Goal: Task Accomplishment & Management: Manage account settings

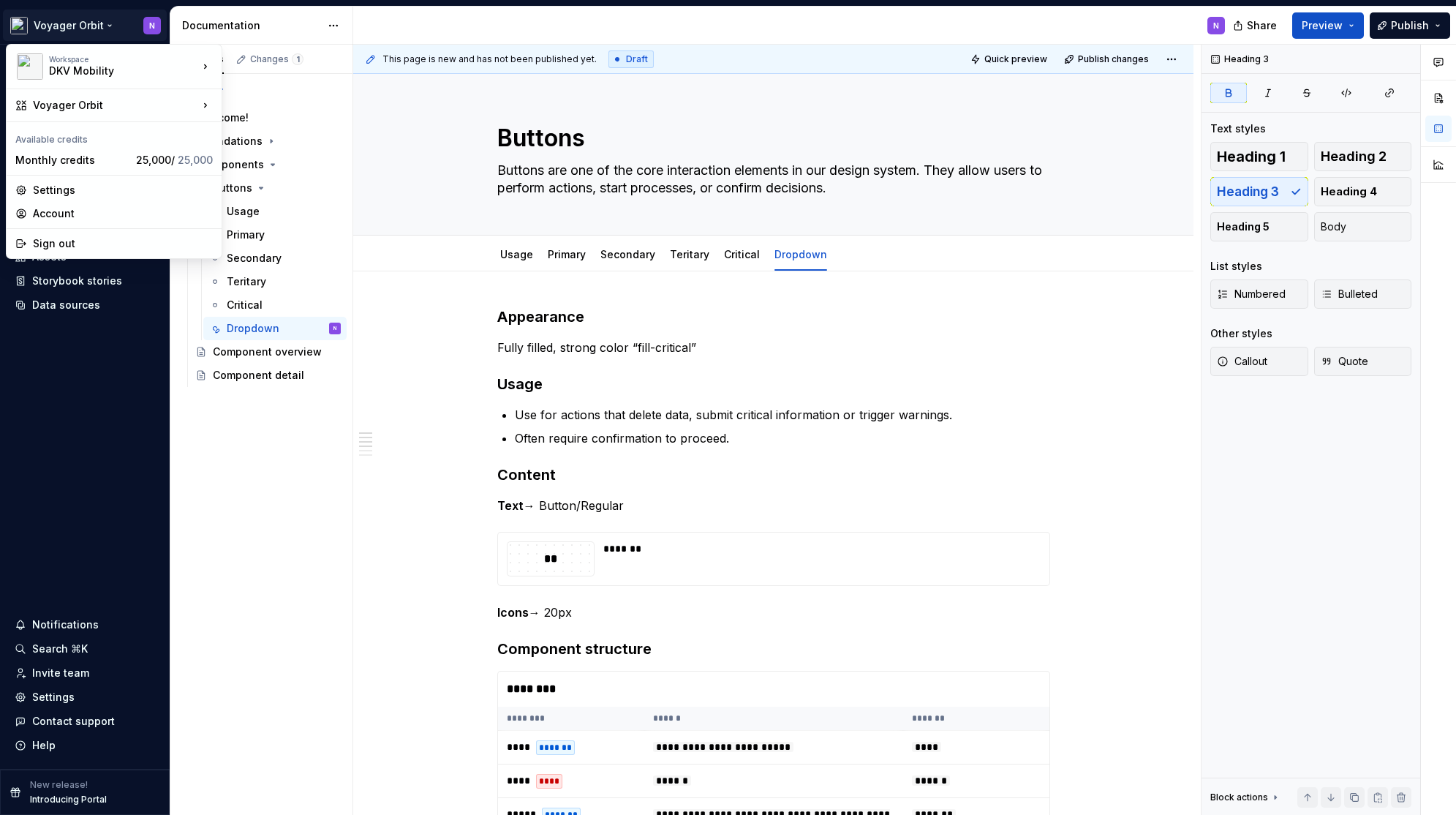
click at [88, 30] on html "Voyager Orbit N Home Documentation Analytics Code automation Design system data…" at bounding box center [728, 407] width 1456 height 815
type textarea "*"
click at [130, 105] on div "Voyager Orbit" at bounding box center [115, 105] width 165 height 15
click at [294, 166] on div "Manage design systems" at bounding box center [308, 165] width 126 height 15
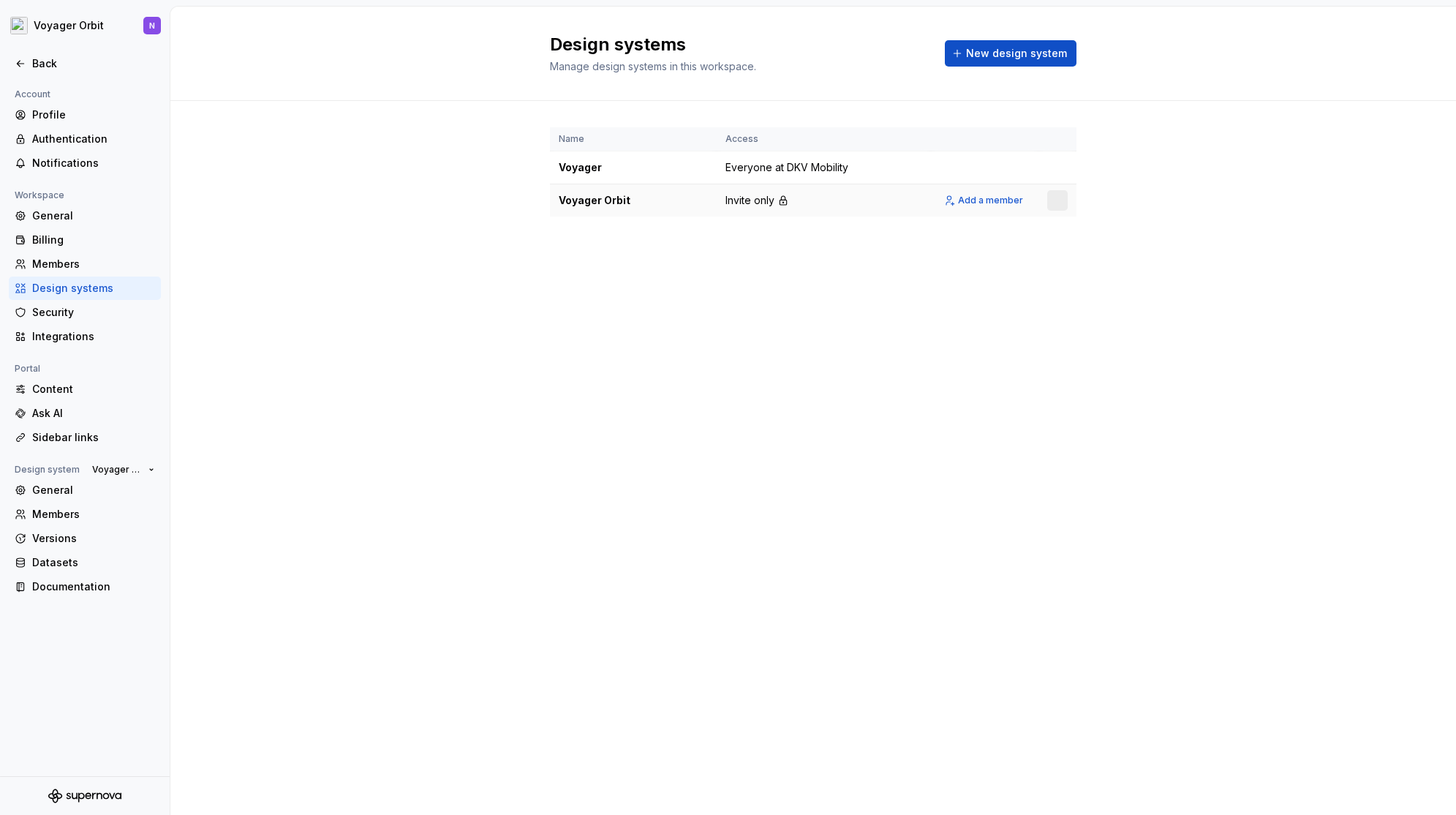
click at [844, 200] on td "Invite only" at bounding box center [824, 200] width 215 height 33
click at [1056, 206] on html "Voyager Orbit N Back Account Profile Authentication Notifications Workspace Gen…" at bounding box center [728, 407] width 1456 height 815
click at [1085, 227] on div "View members" at bounding box center [1143, 229] width 139 height 15
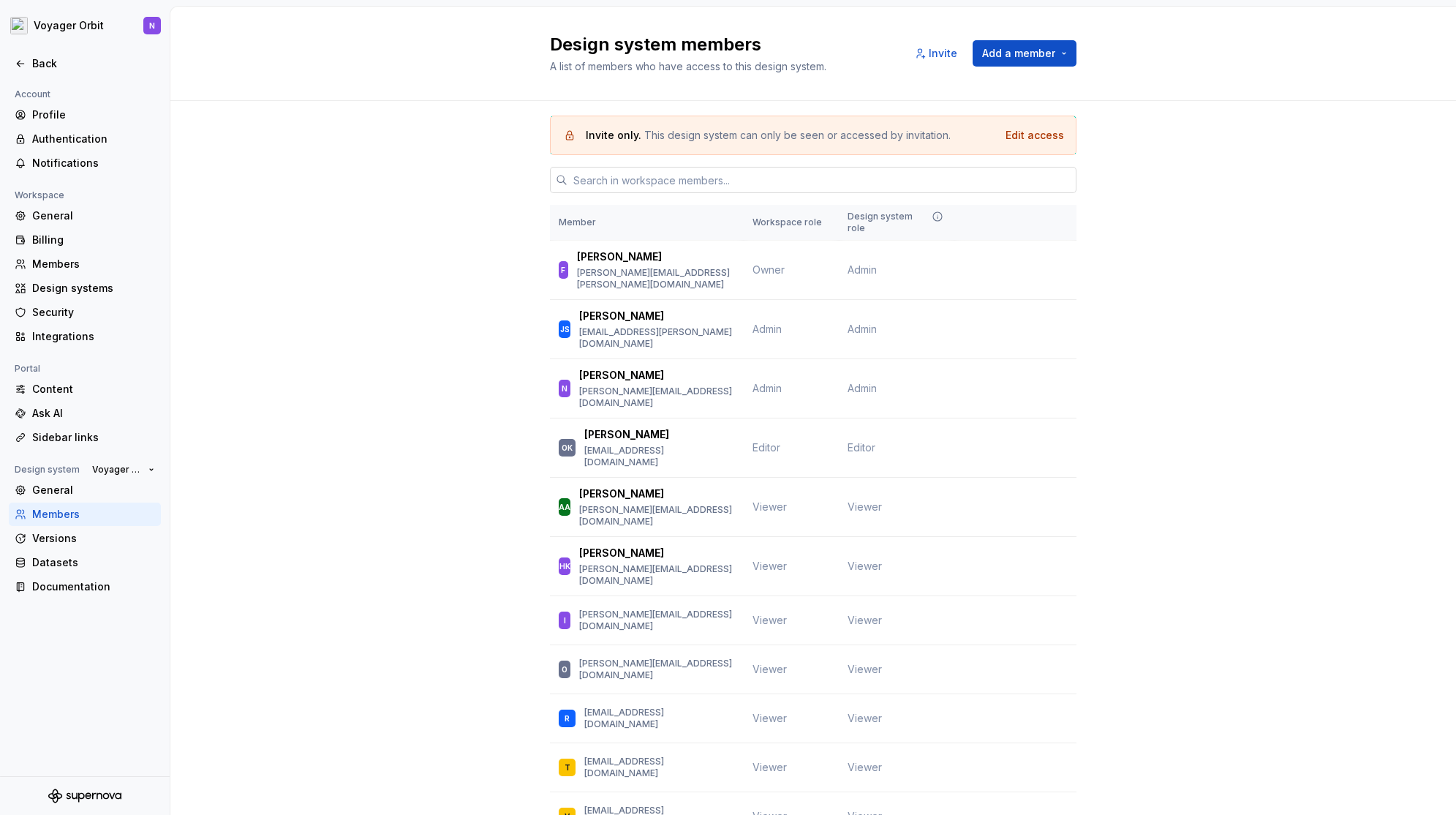
click at [716, 167] on input "text" at bounding box center [822, 179] width 509 height 26
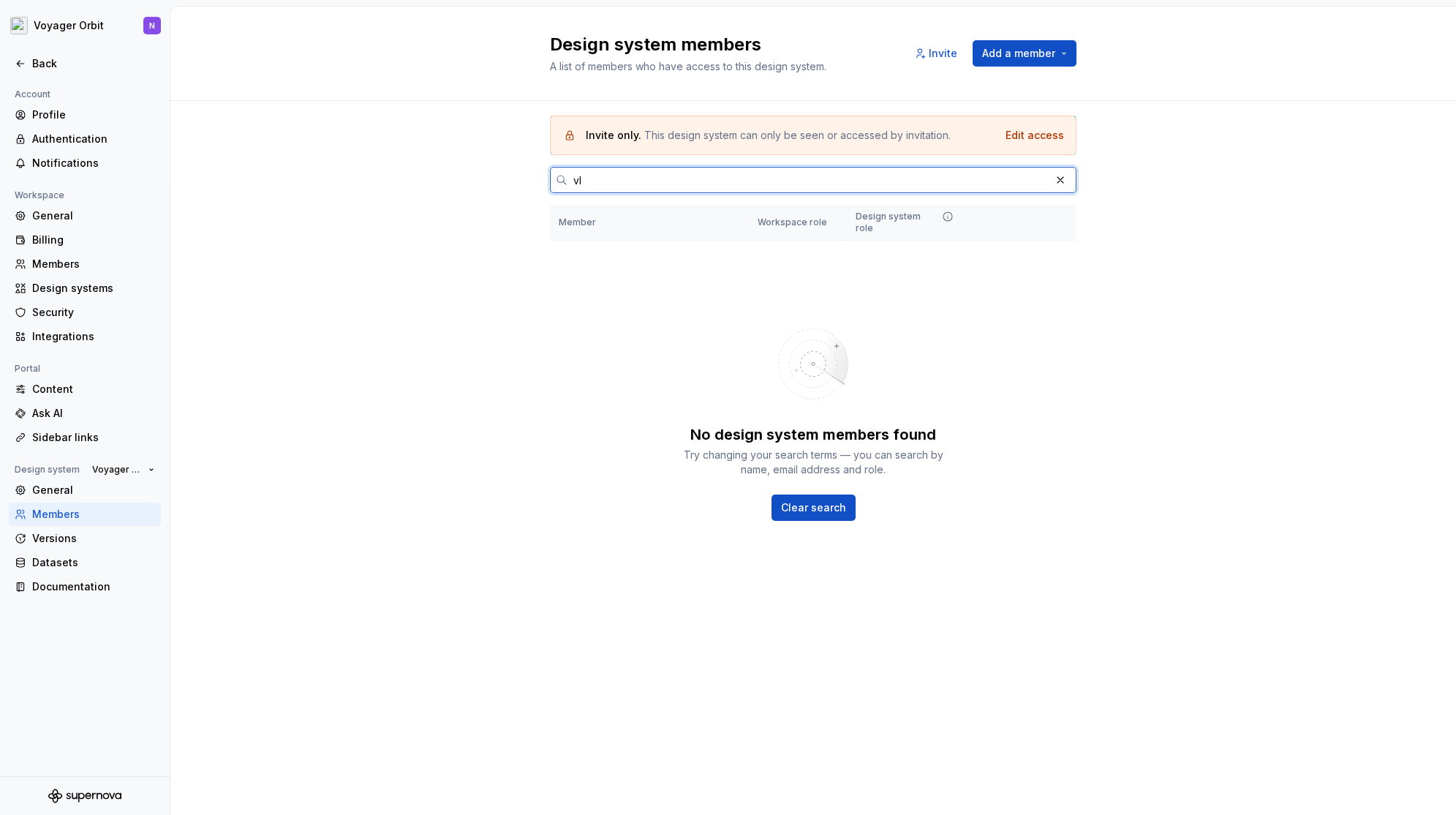
type input "v"
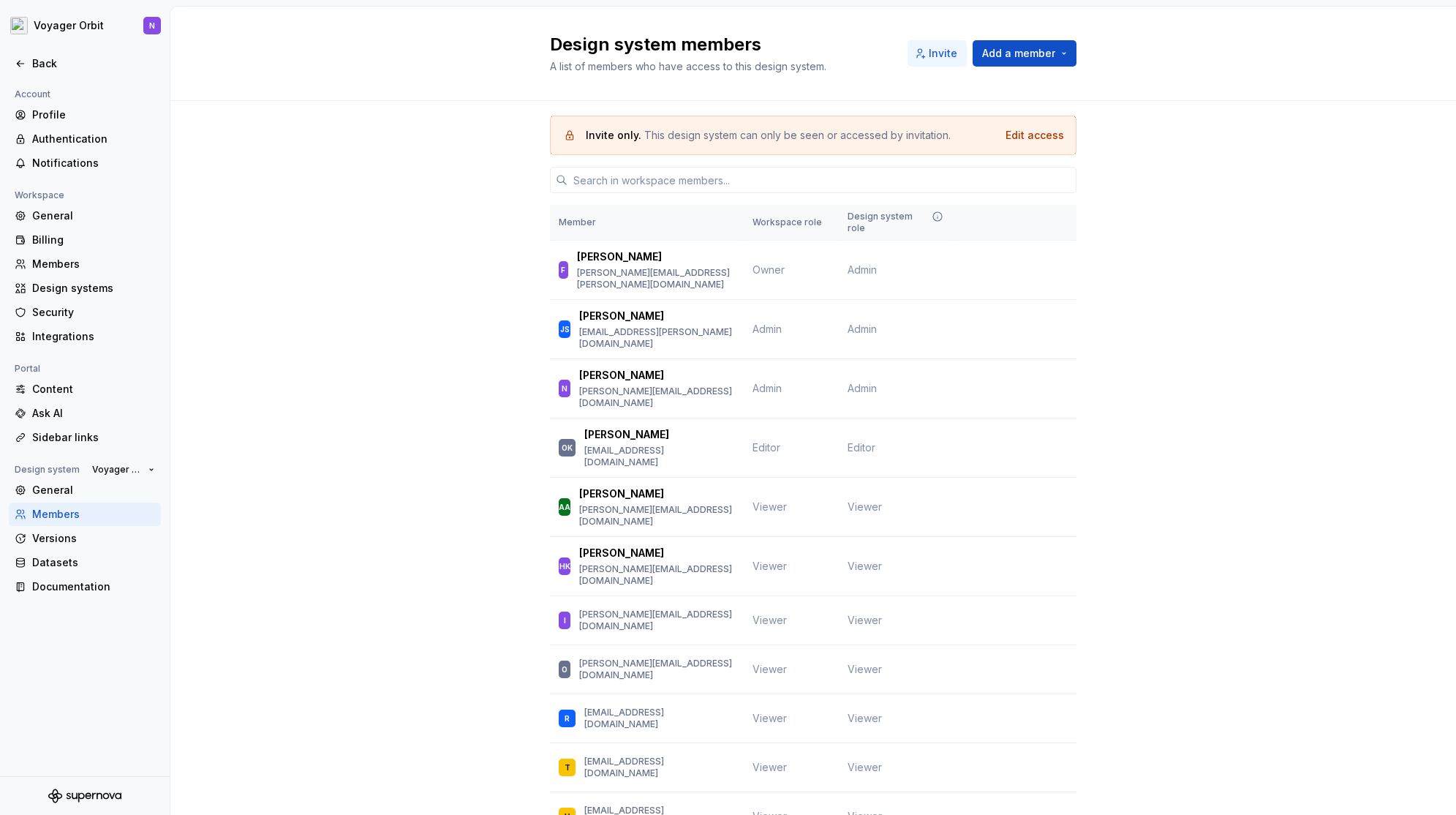
click at [939, 59] on span "Invite" at bounding box center [942, 53] width 28 height 15
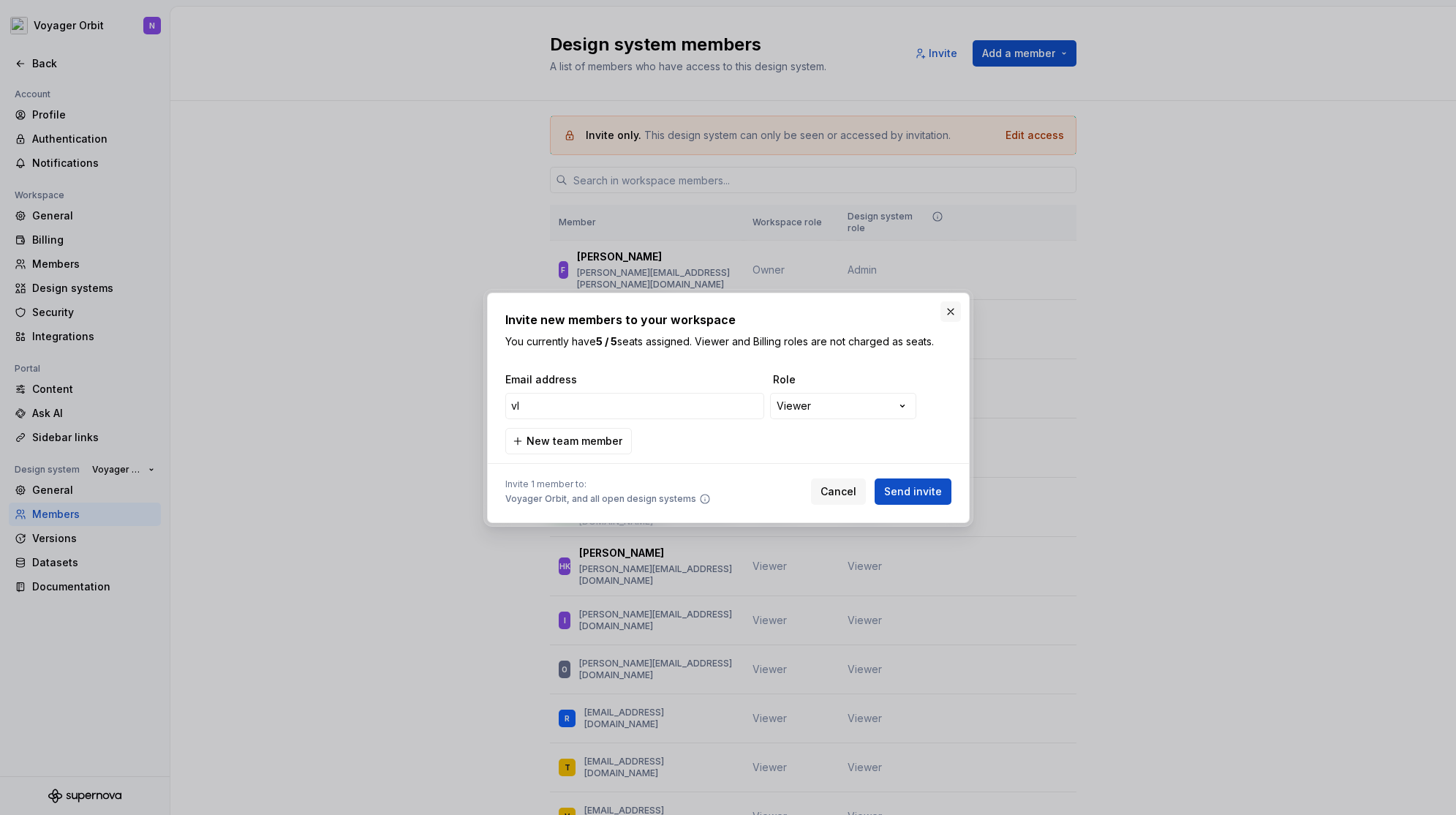
type input "vl"
click at [954, 312] on button "button" at bounding box center [950, 312] width 21 height 21
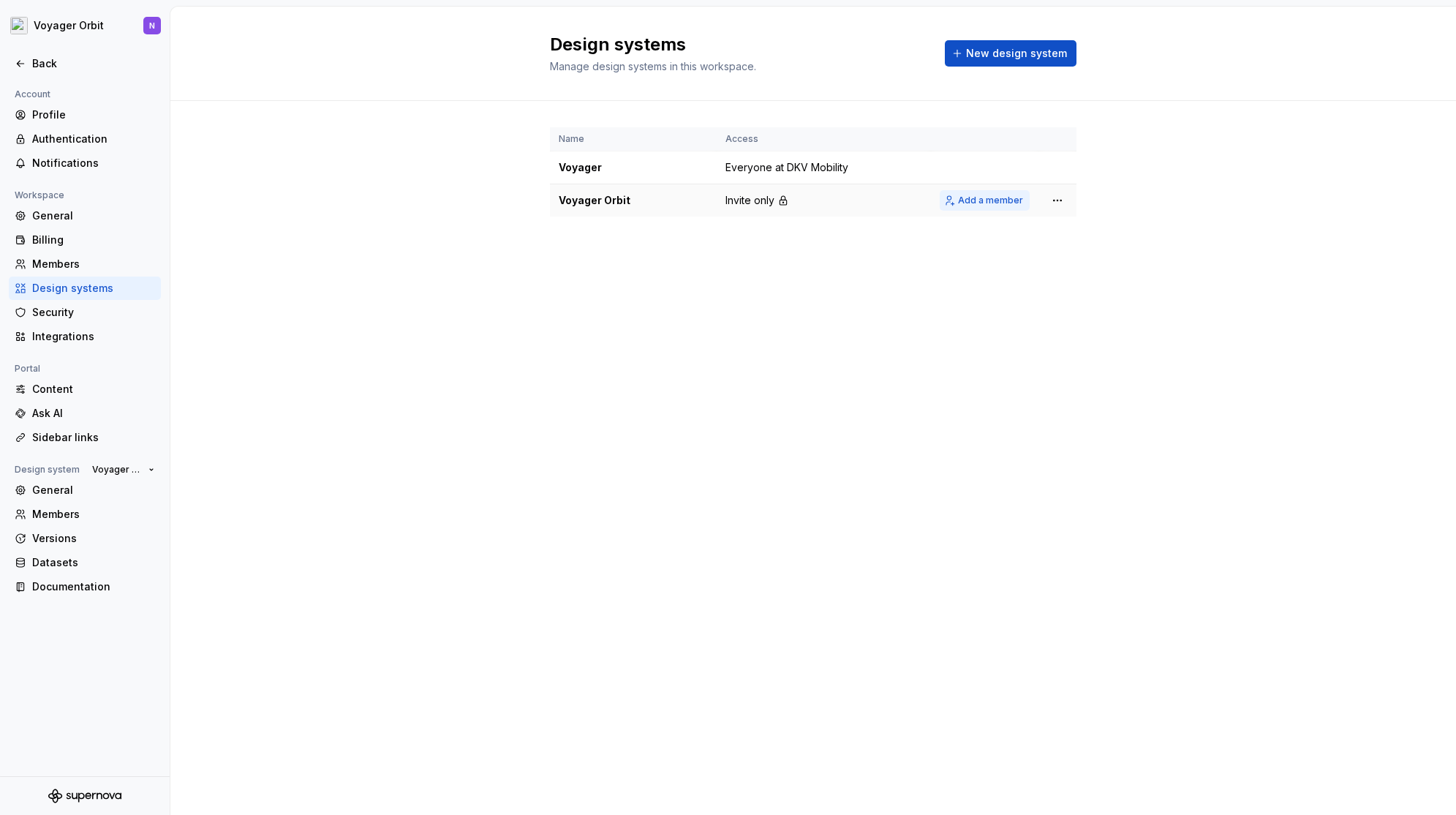
click at [1016, 205] on span "Add a member" at bounding box center [991, 200] width 65 height 12
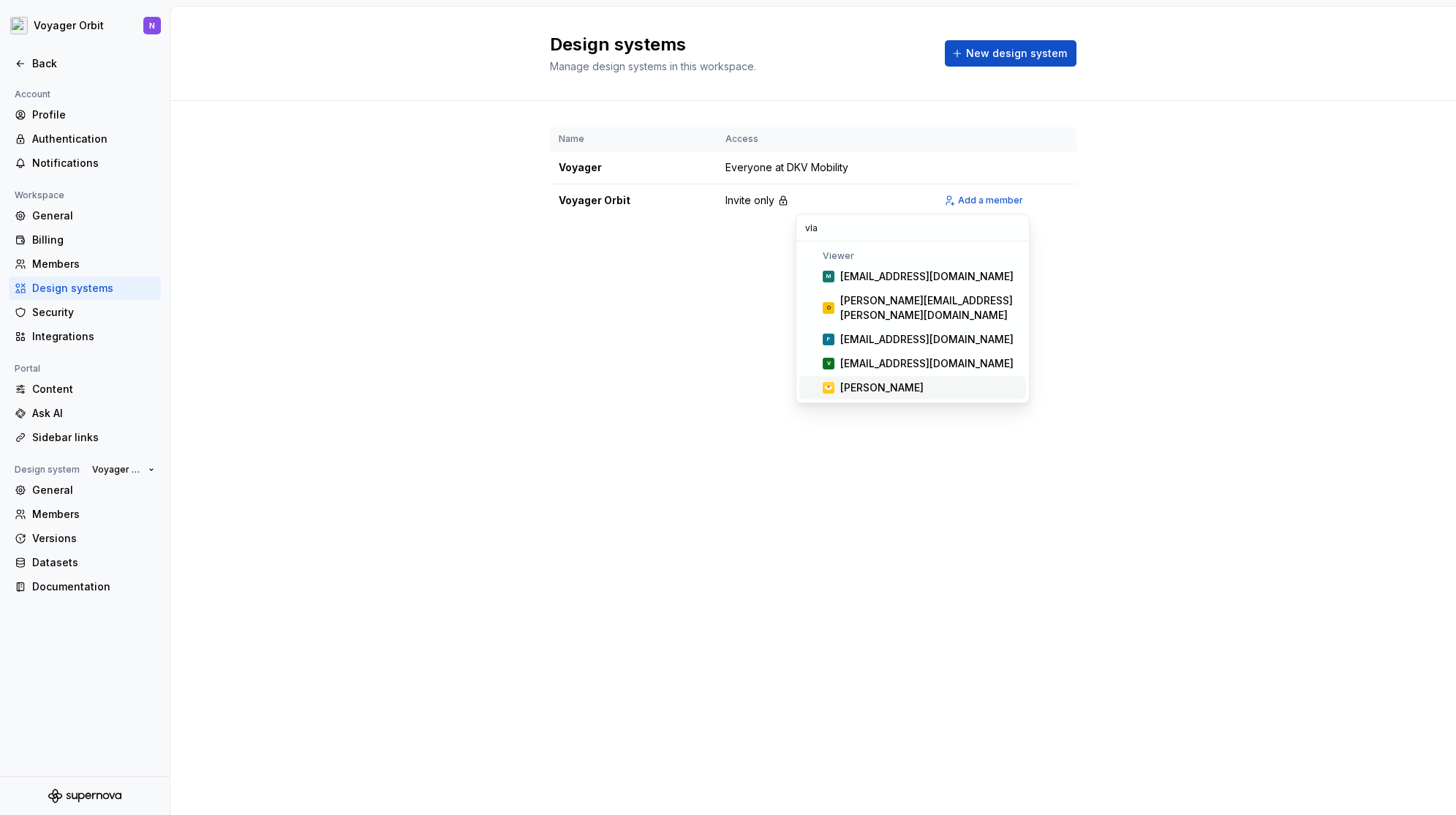
type input "vla"
click at [906, 381] on div "[PERSON_NAME]" at bounding box center [882, 388] width 83 height 15
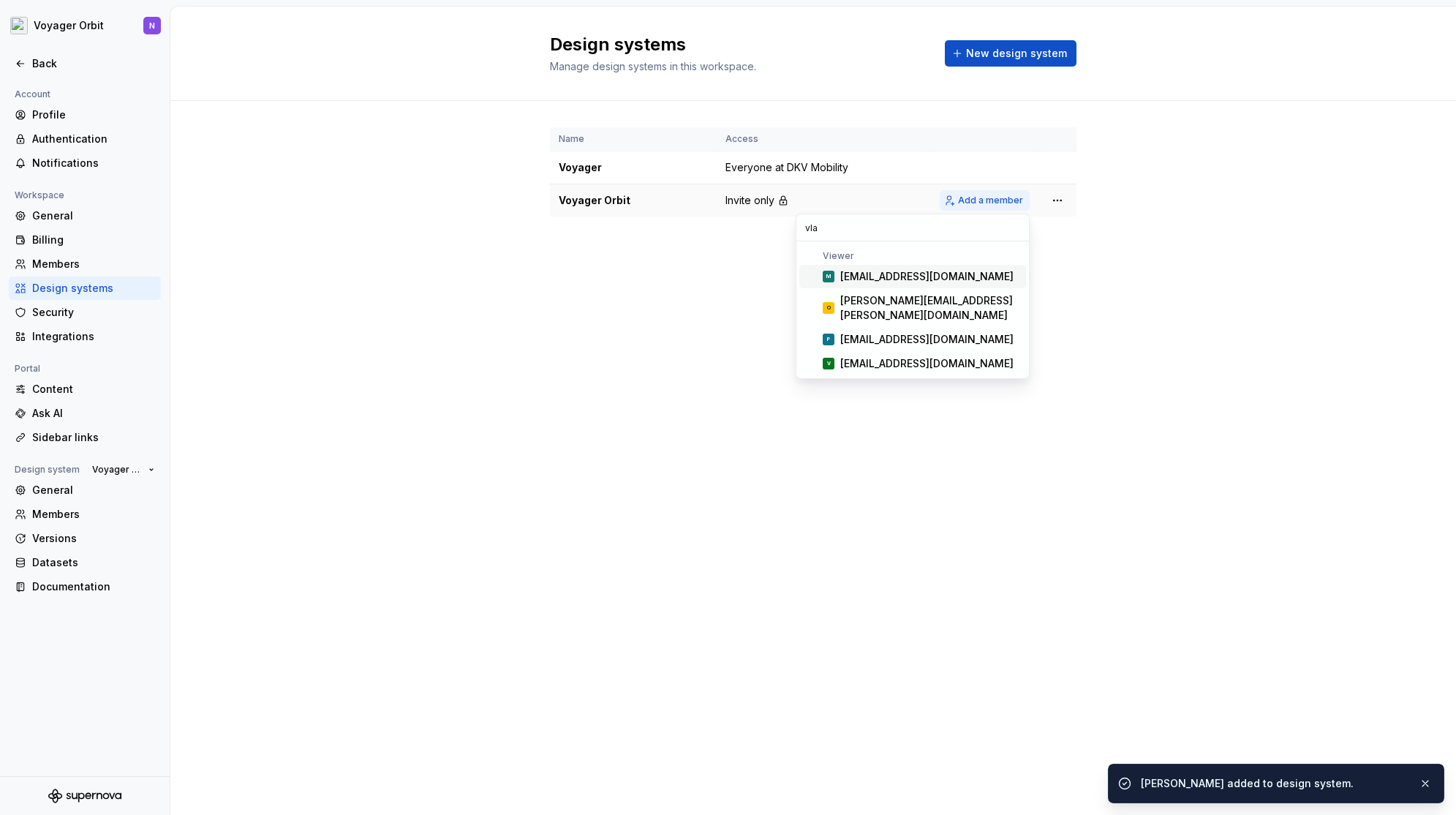
click at [989, 199] on span "Add a member" at bounding box center [991, 200] width 65 height 12
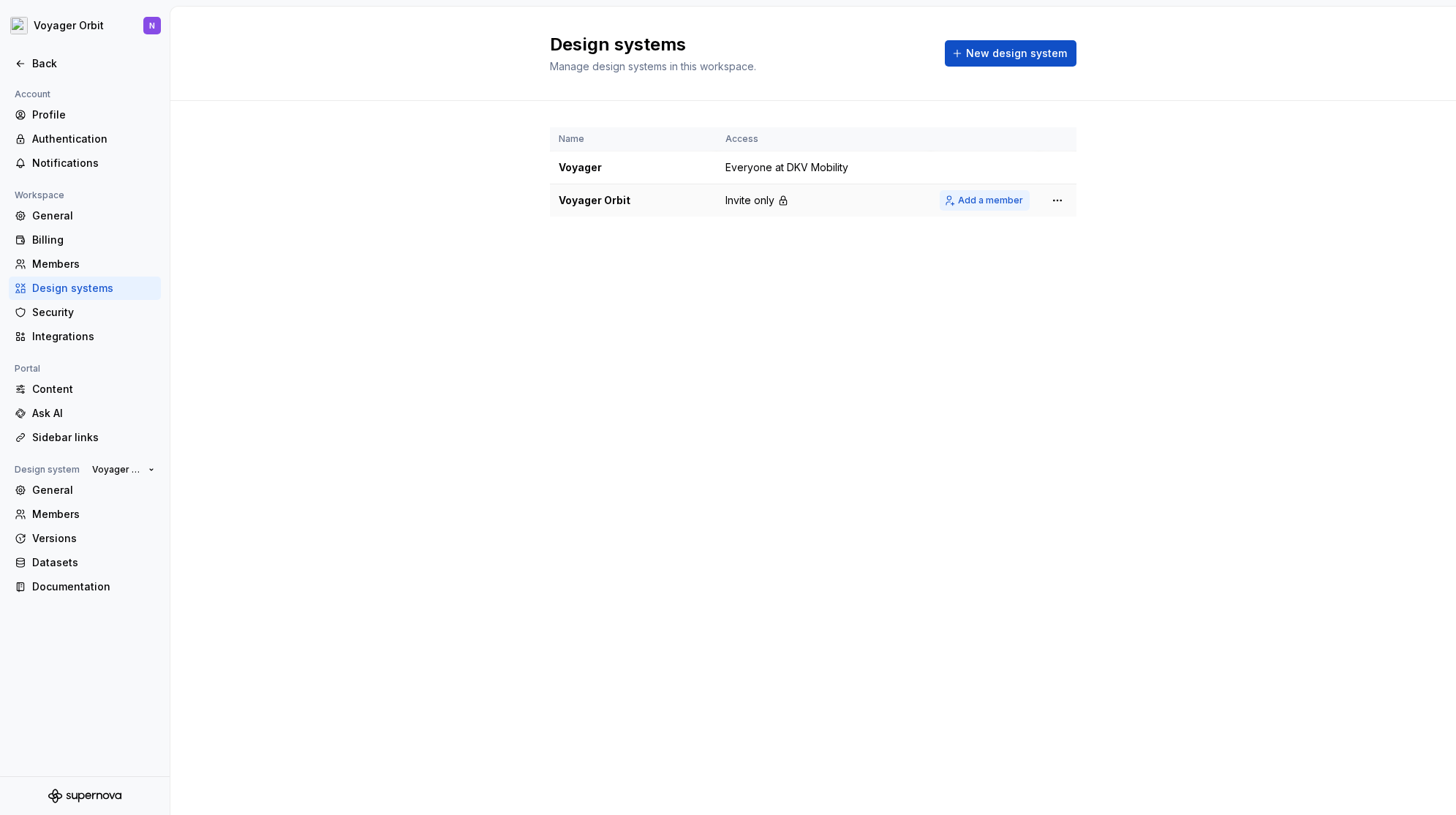
click at [966, 204] on span "Add a member" at bounding box center [991, 200] width 65 height 12
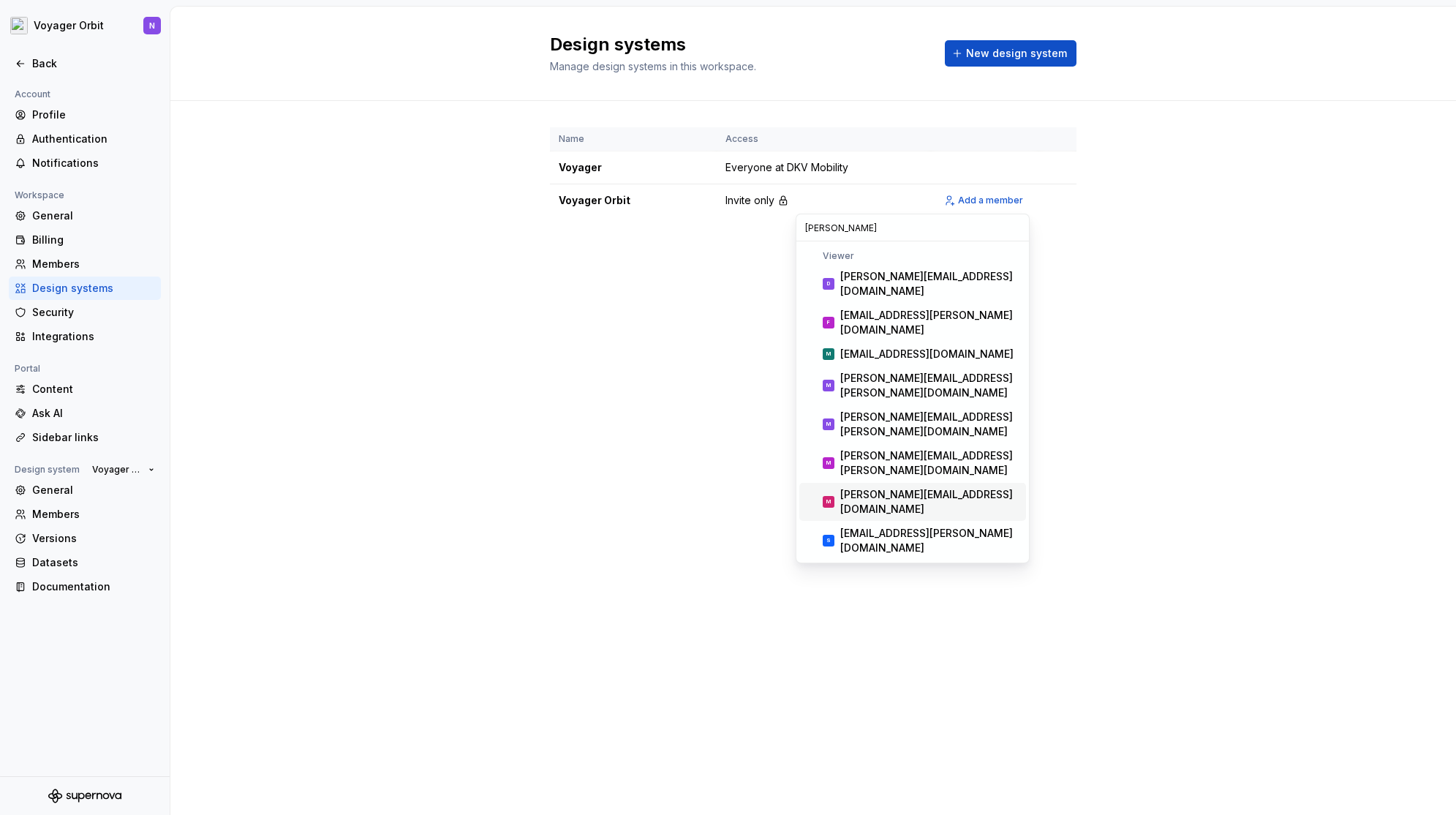
type input "[PERSON_NAME]"
click at [938, 488] on div "[PERSON_NAME][EMAIL_ADDRESS][DOMAIN_NAME]" at bounding box center [930, 502] width 180 height 29
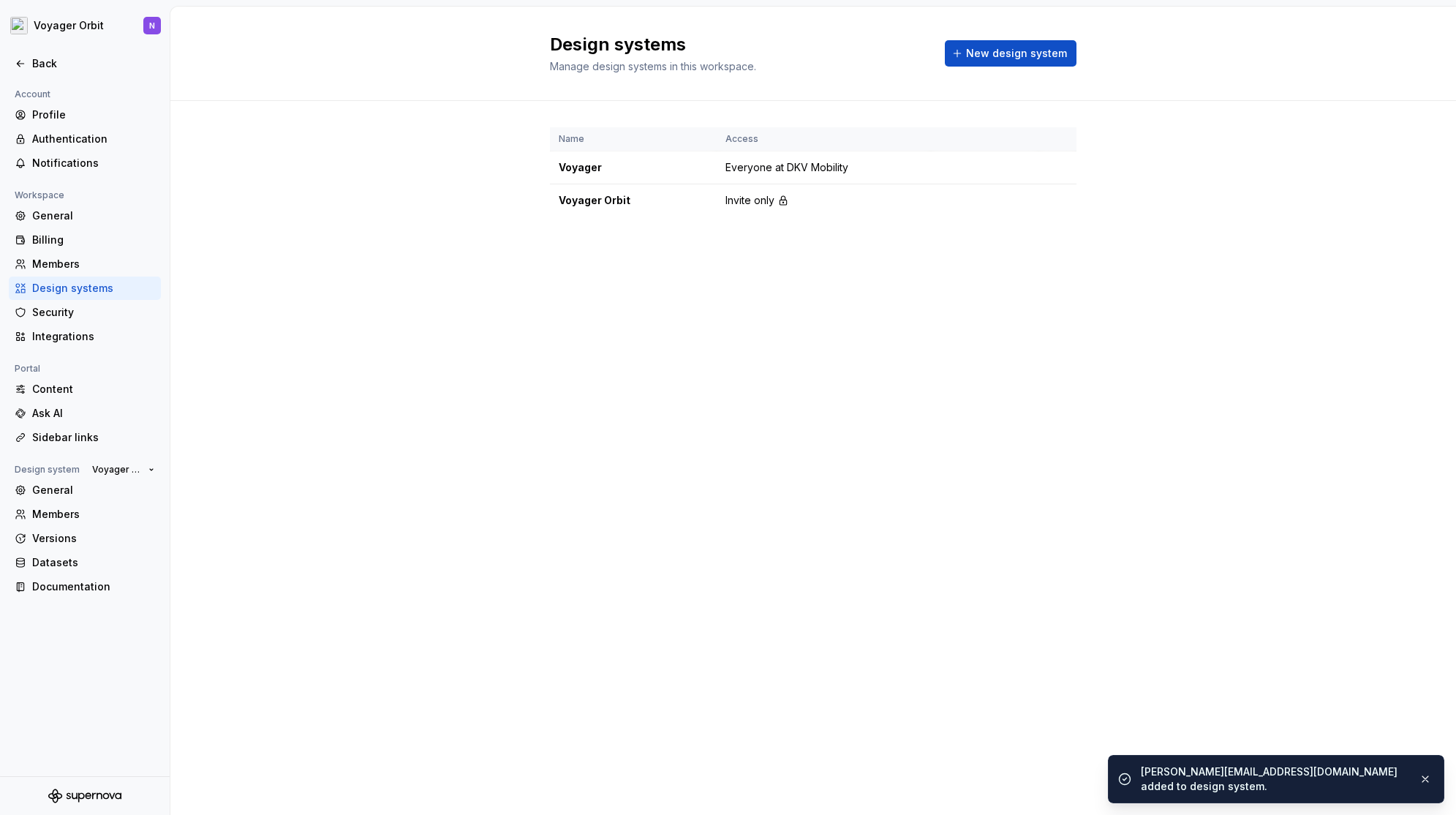
click at [1099, 403] on div "Design systems Manage design systems in this workspace. New design system Name …" at bounding box center [813, 411] width 1286 height 809
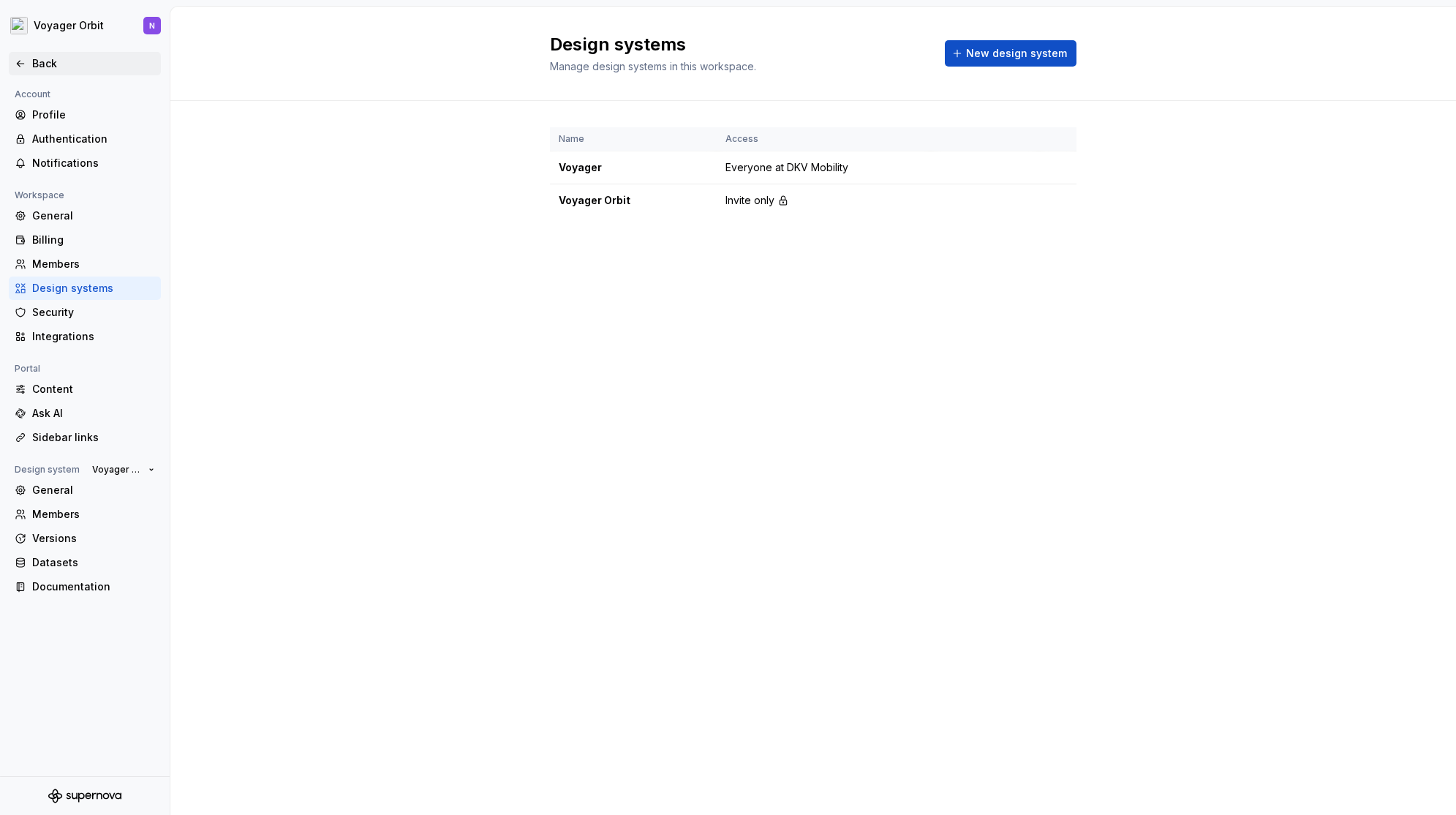
click at [46, 66] on div "Back" at bounding box center [94, 63] width 123 height 15
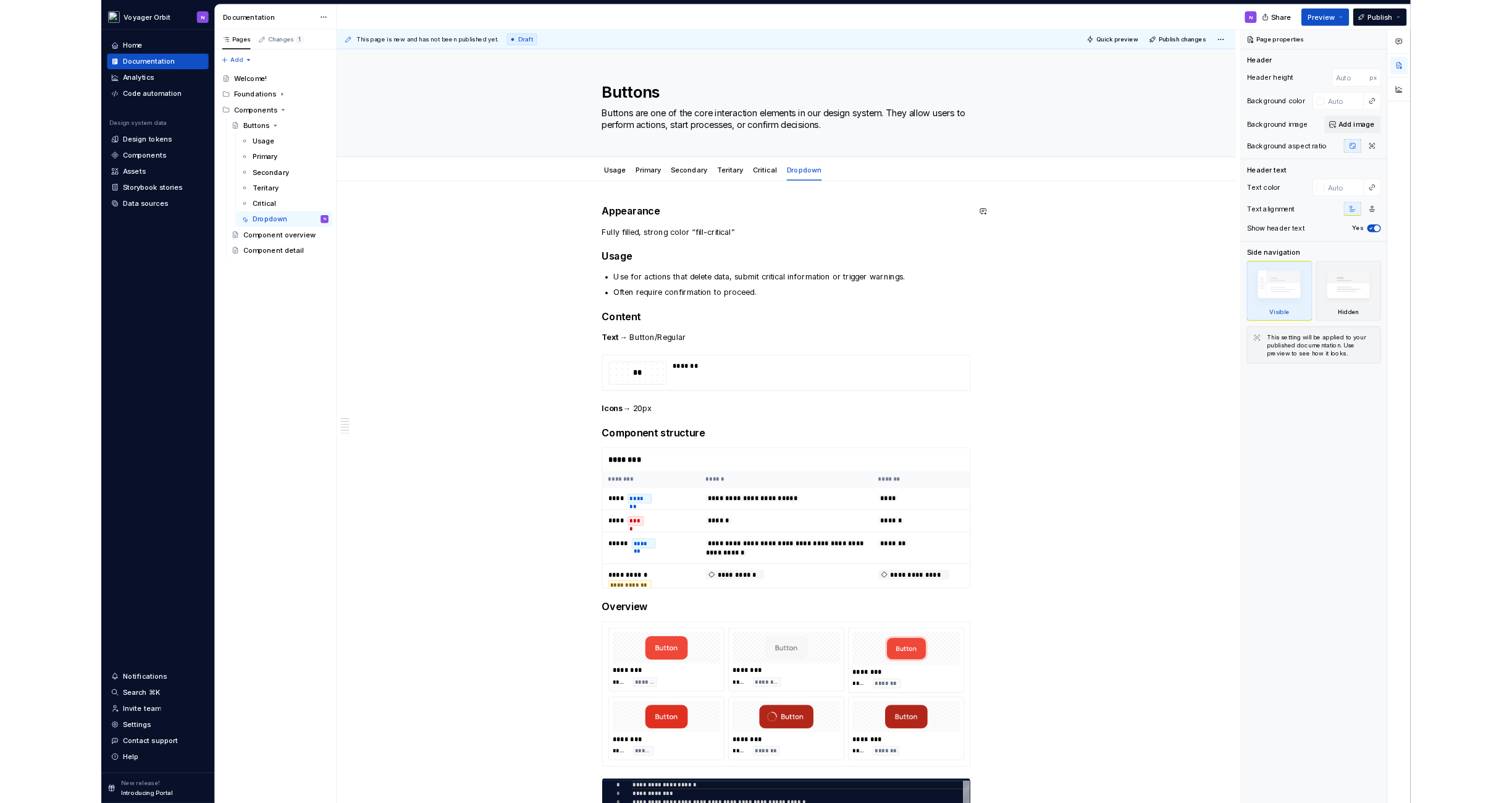
scroll to position [4, 0]
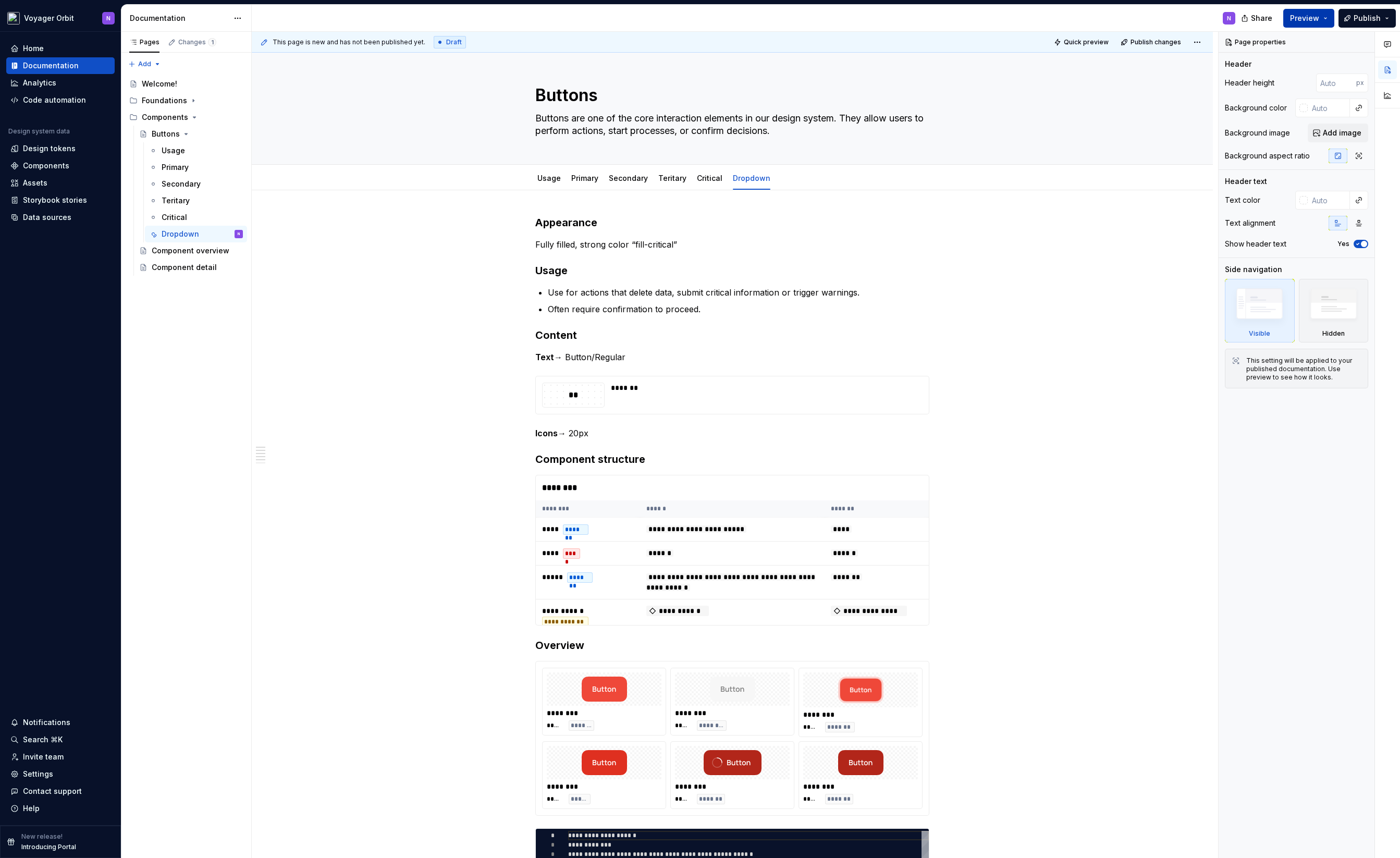
click at [1037, 19] on button "Preview" at bounding box center [1308, 18] width 51 height 19
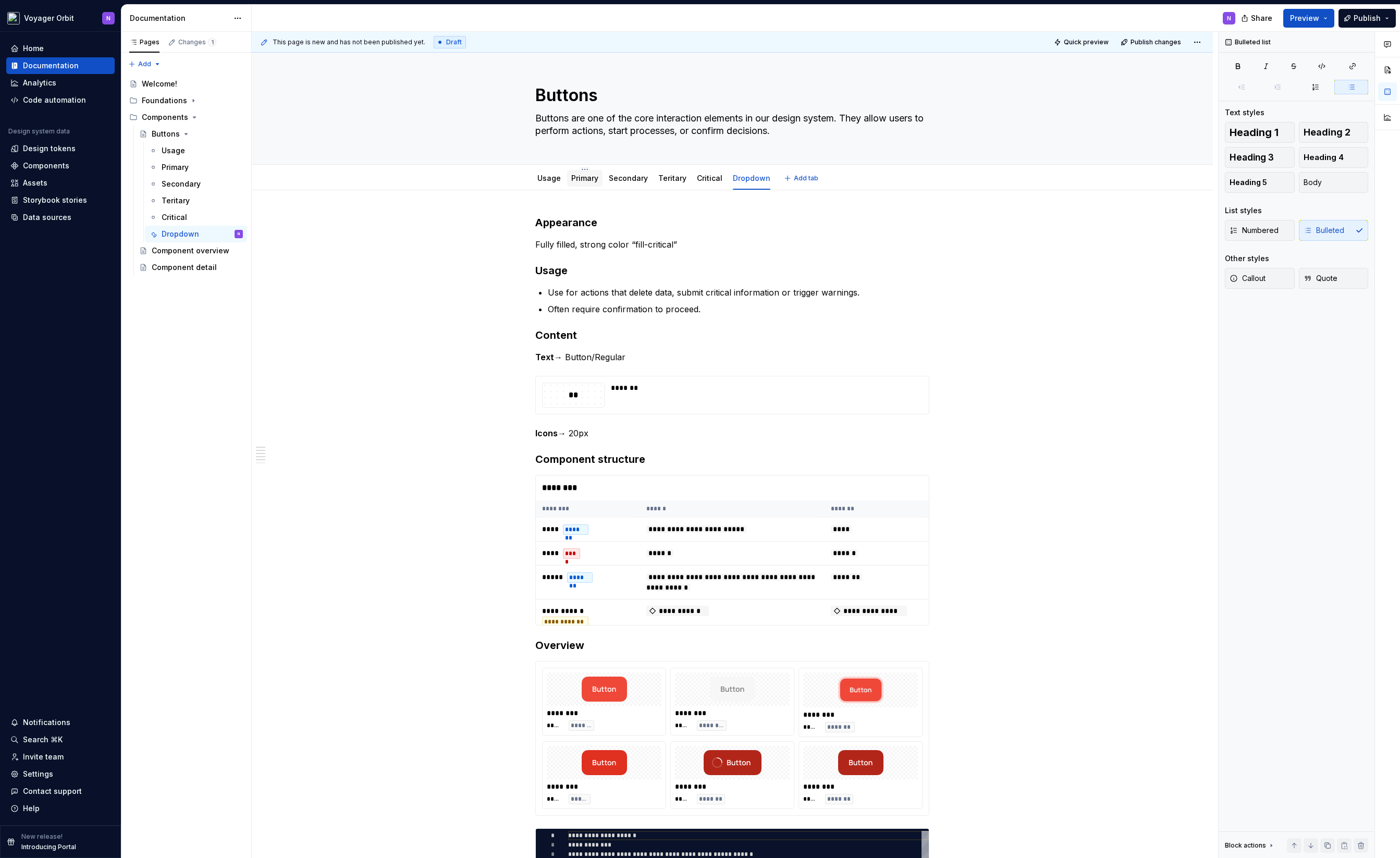
click at [585, 181] on link "Primary" at bounding box center [585, 178] width 27 height 9
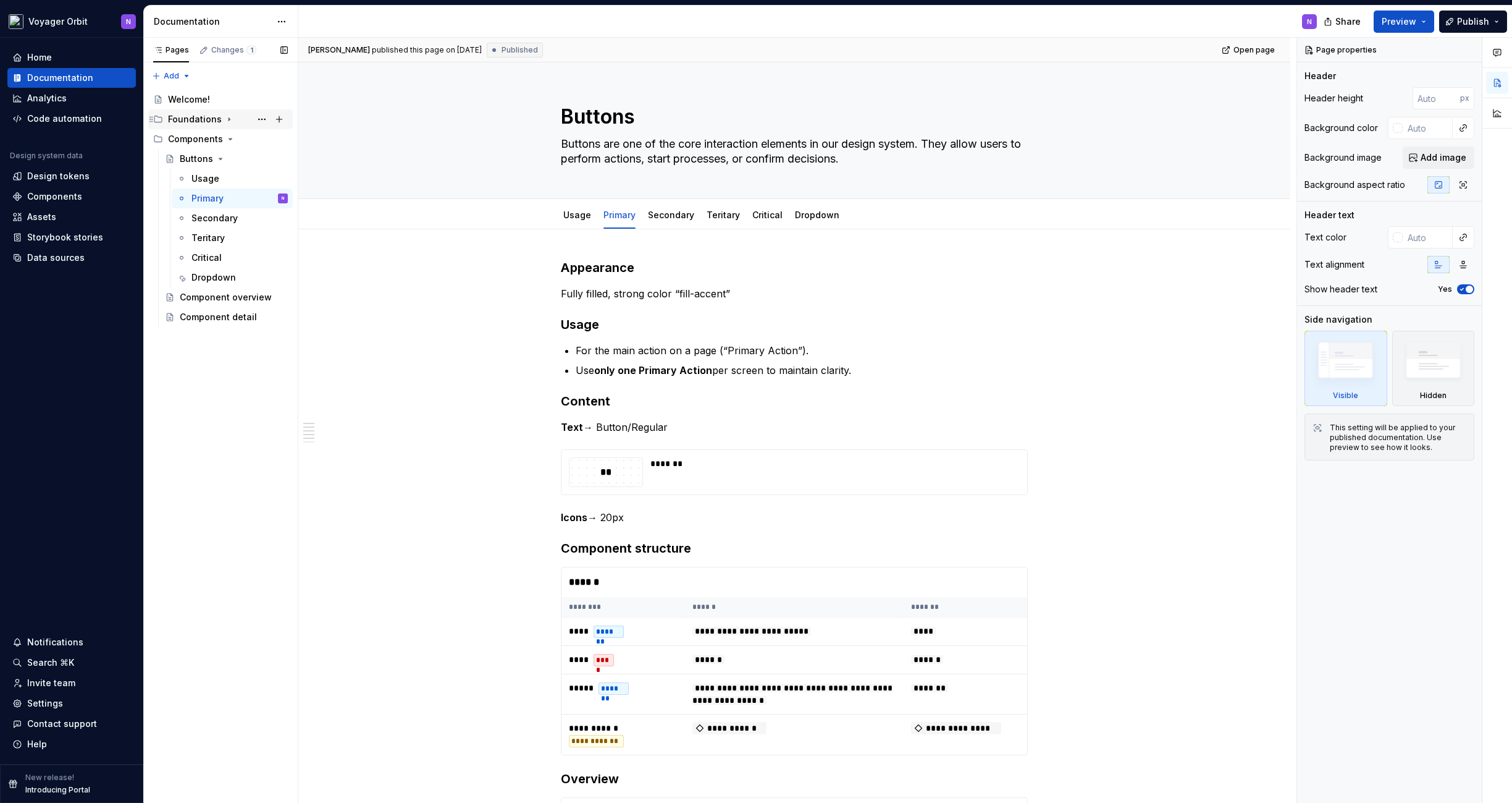
click at [224, 117] on icon "Page tree" at bounding box center [229, 119] width 10 height 10
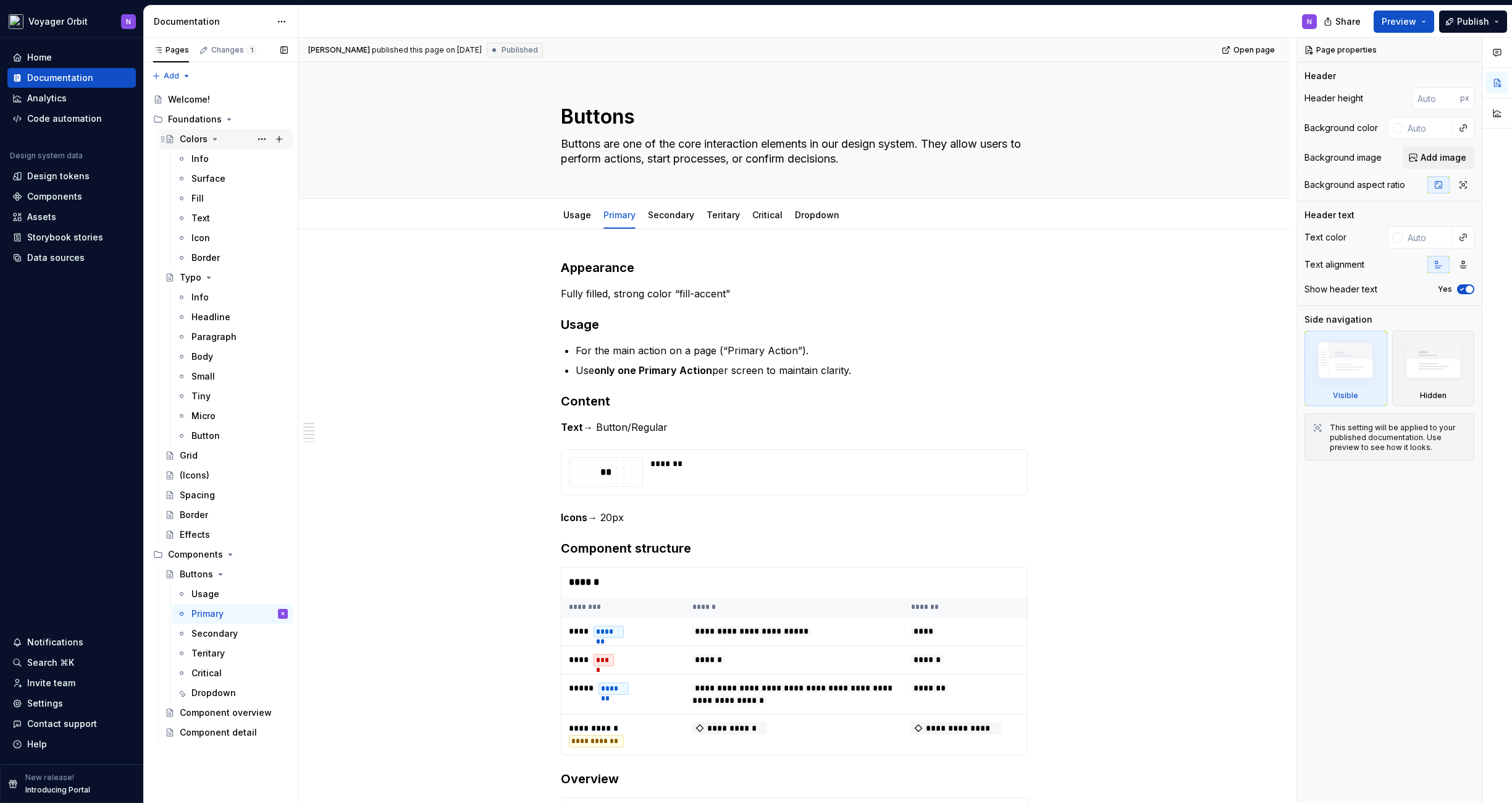
click at [197, 138] on div "Colors" at bounding box center [194, 139] width 28 height 12
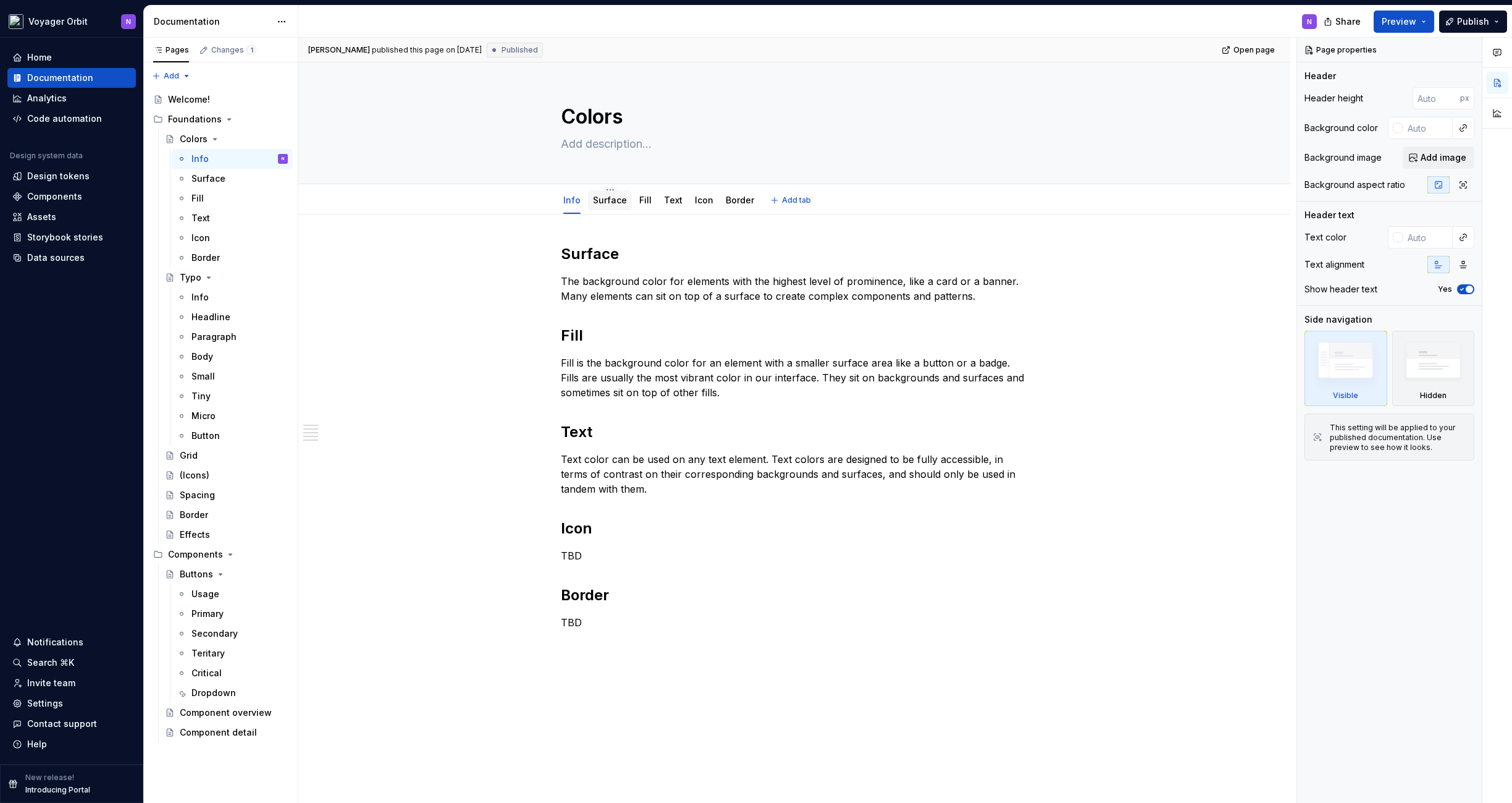
click at [606, 206] on div "Surface" at bounding box center [610, 201] width 34 height 12
click at [618, 202] on link "Surface" at bounding box center [610, 200] width 34 height 11
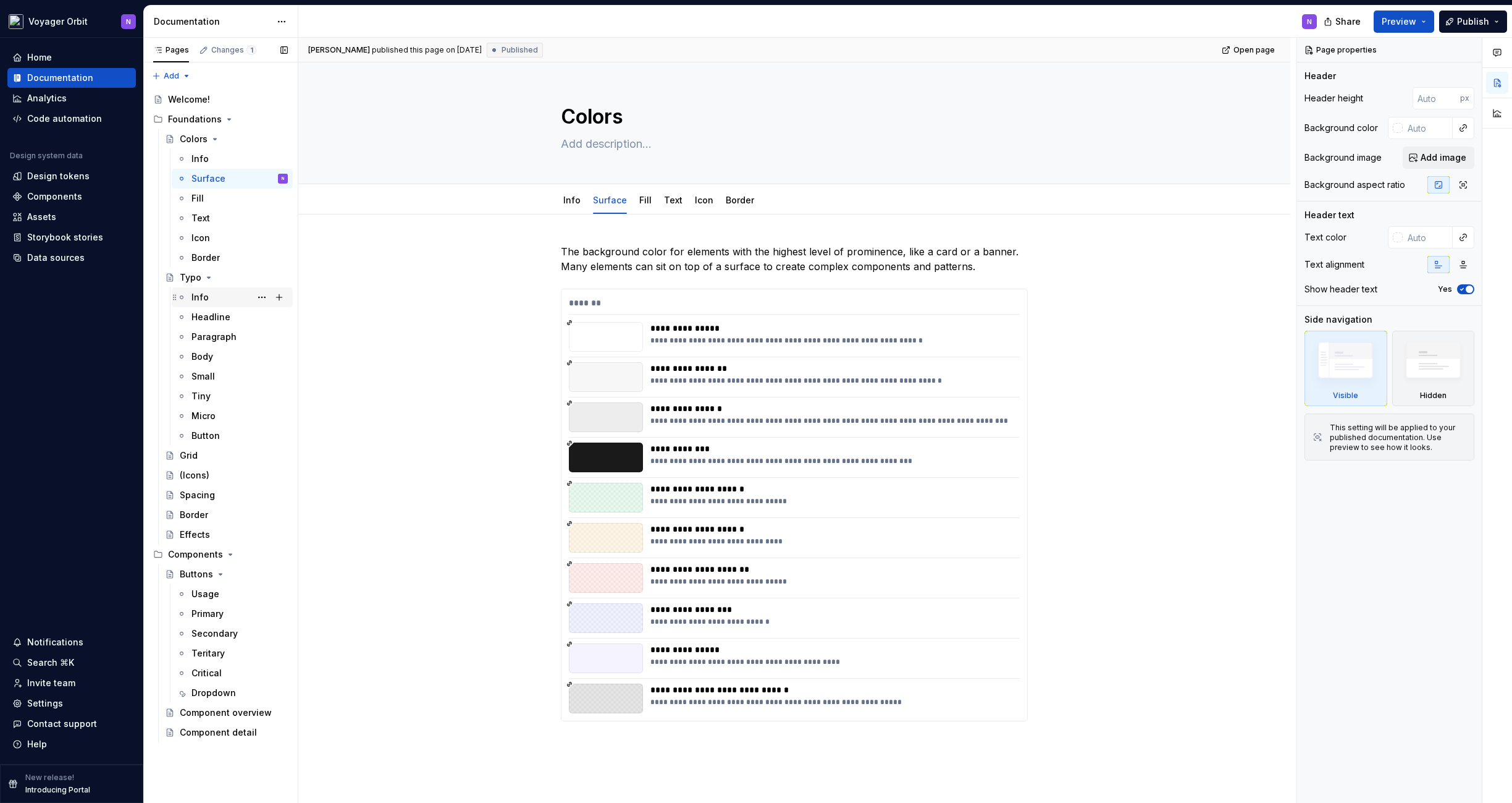
click at [217, 305] on div "Info" at bounding box center [240, 297] width 96 height 18
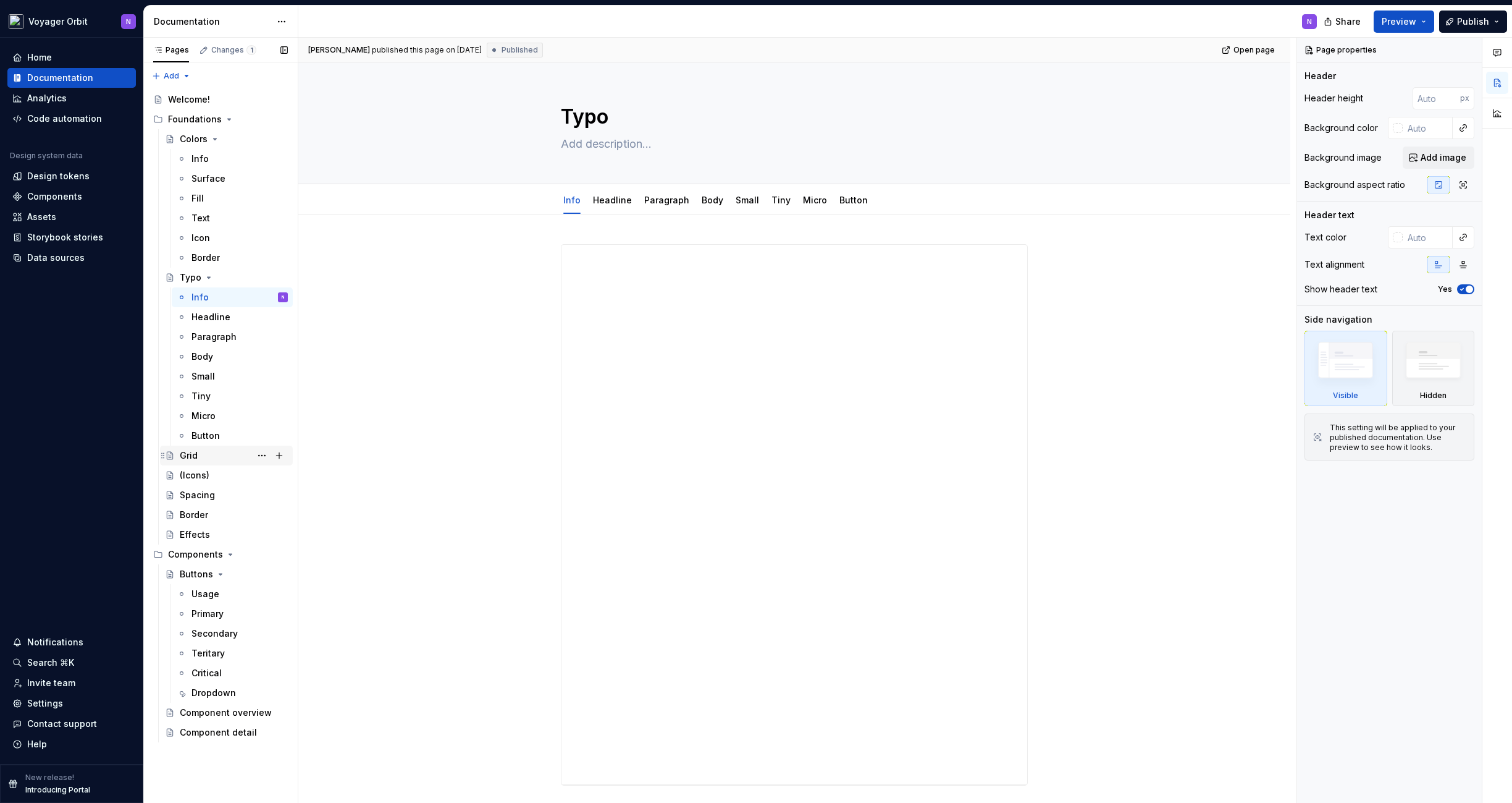
click at [185, 454] on div "Grid" at bounding box center [188, 455] width 18 height 12
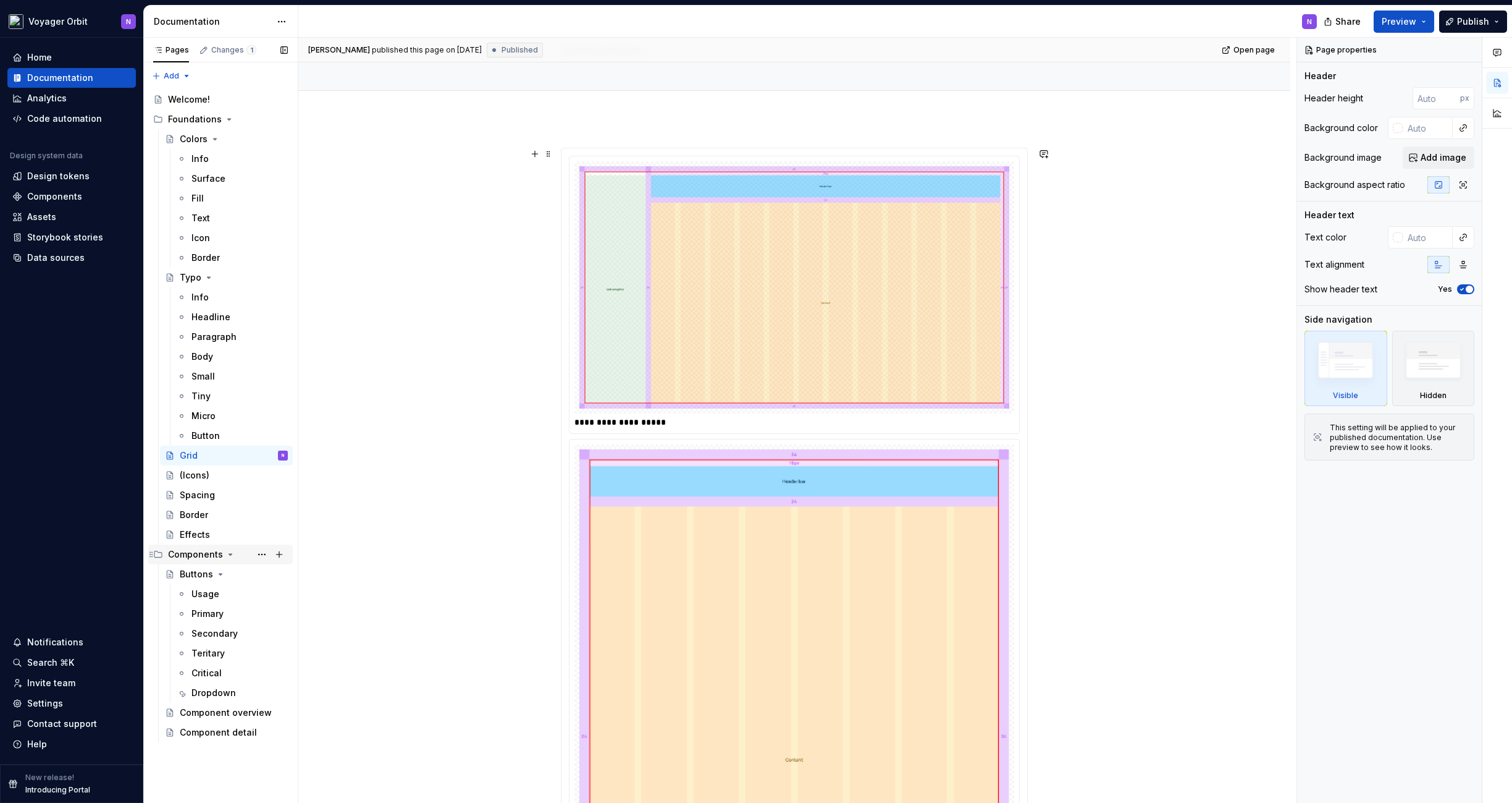
scroll to position [95, 0]
click at [229, 617] on div "Primary" at bounding box center [240, 613] width 96 height 18
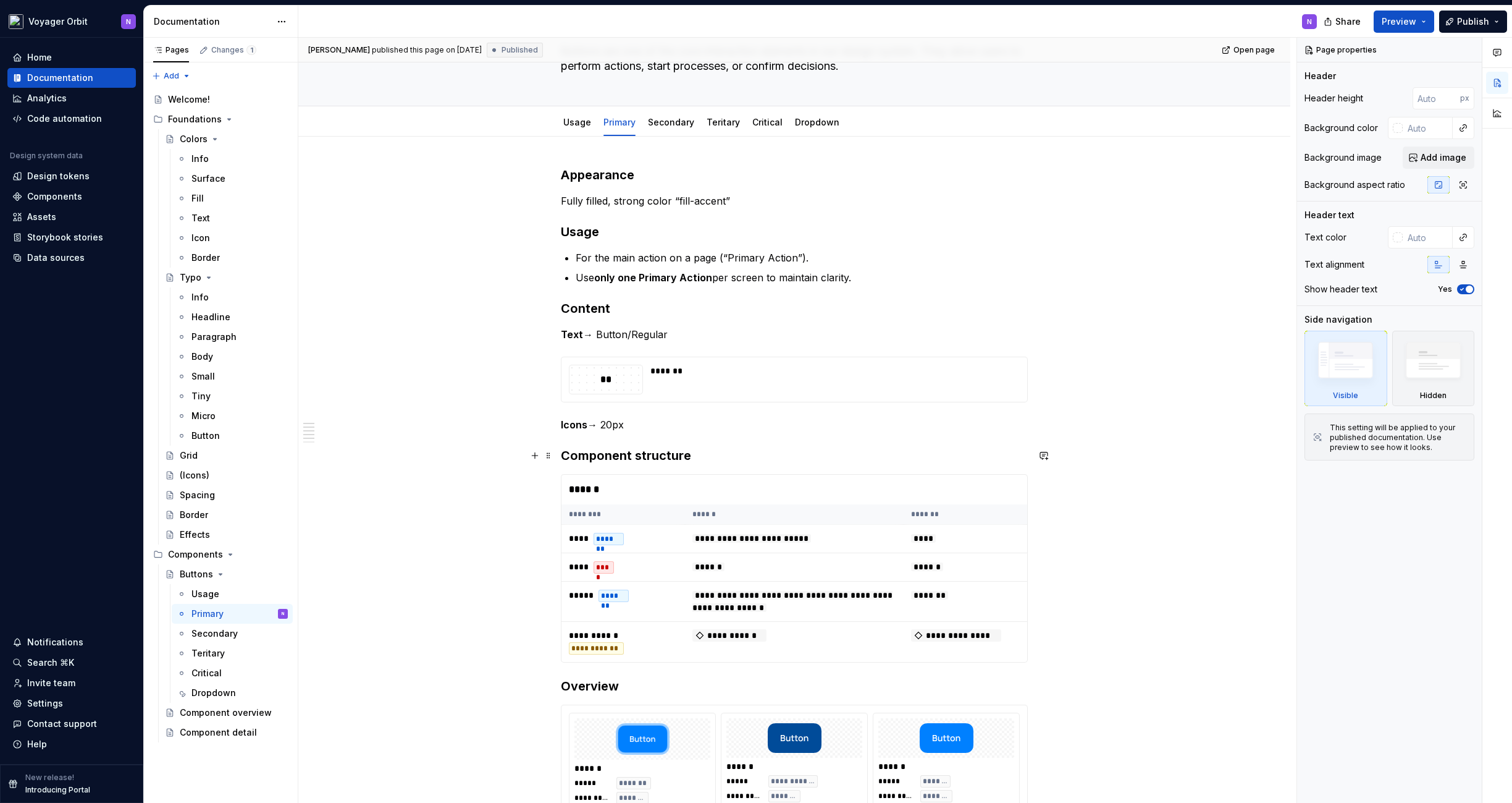
scroll to position [91, 0]
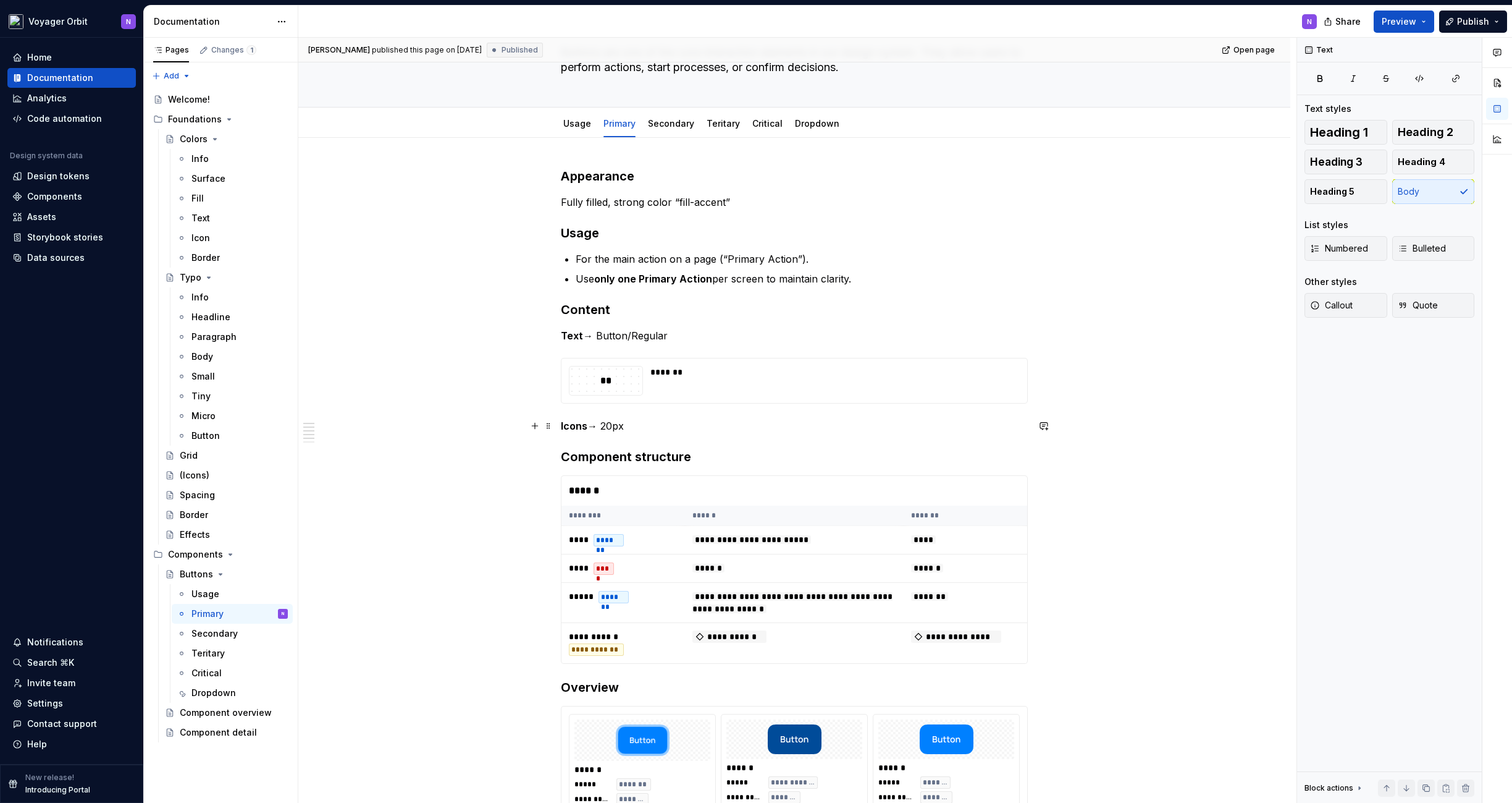
click at [662, 424] on p "Icons → 20px" at bounding box center [794, 426] width 467 height 15
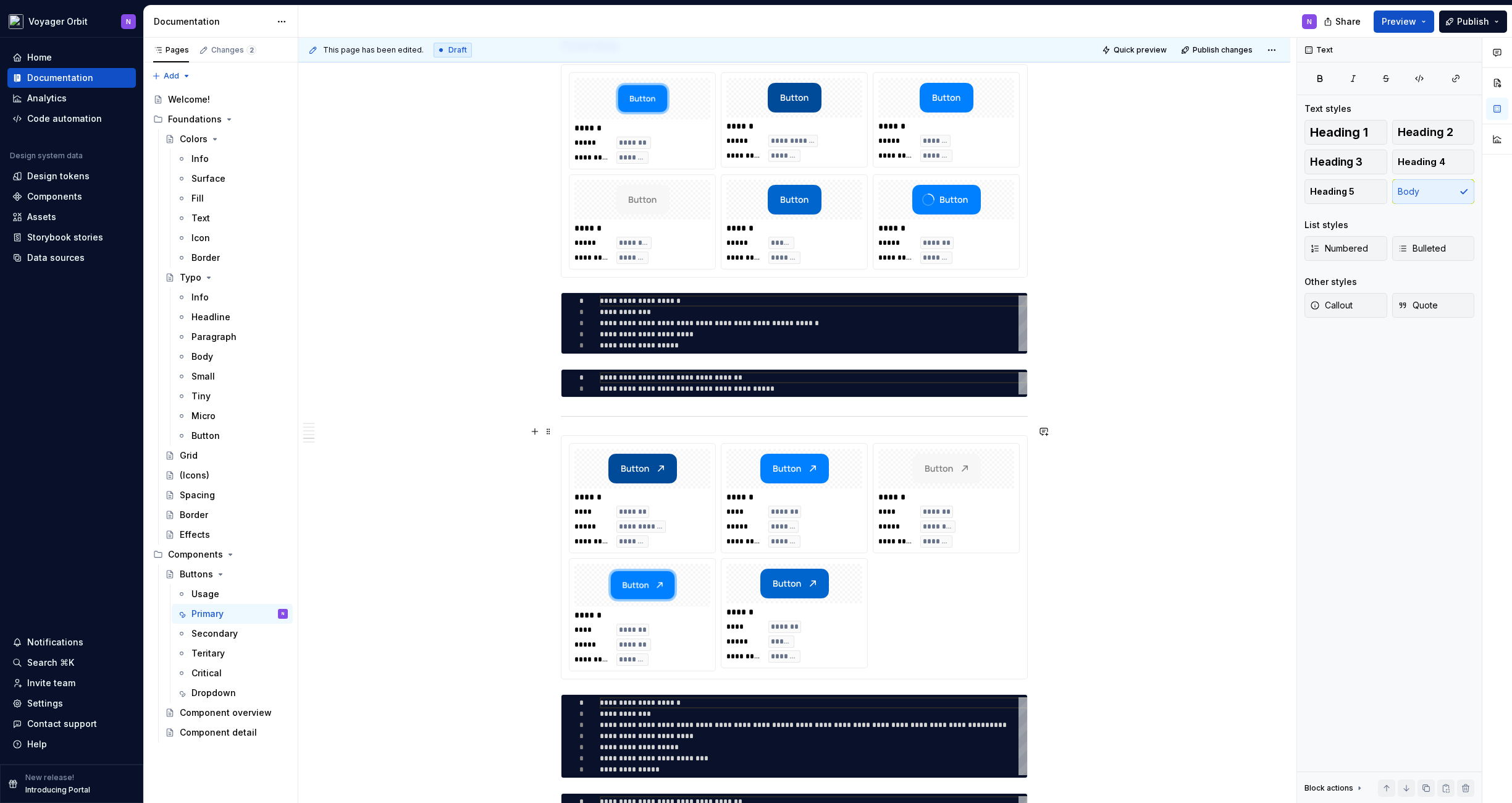
scroll to position [781, 0]
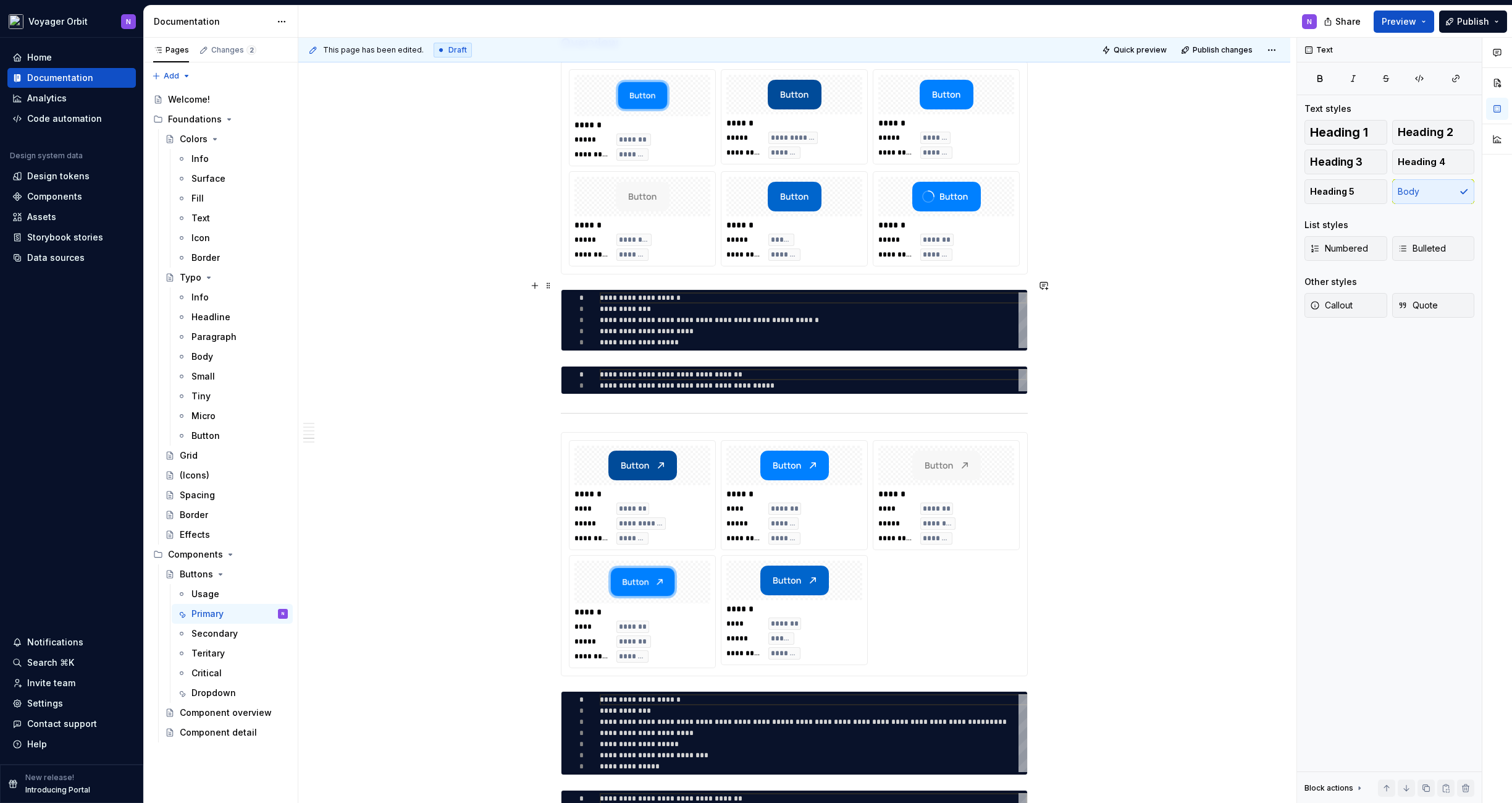
type textarea "*"
type textarea "**********"
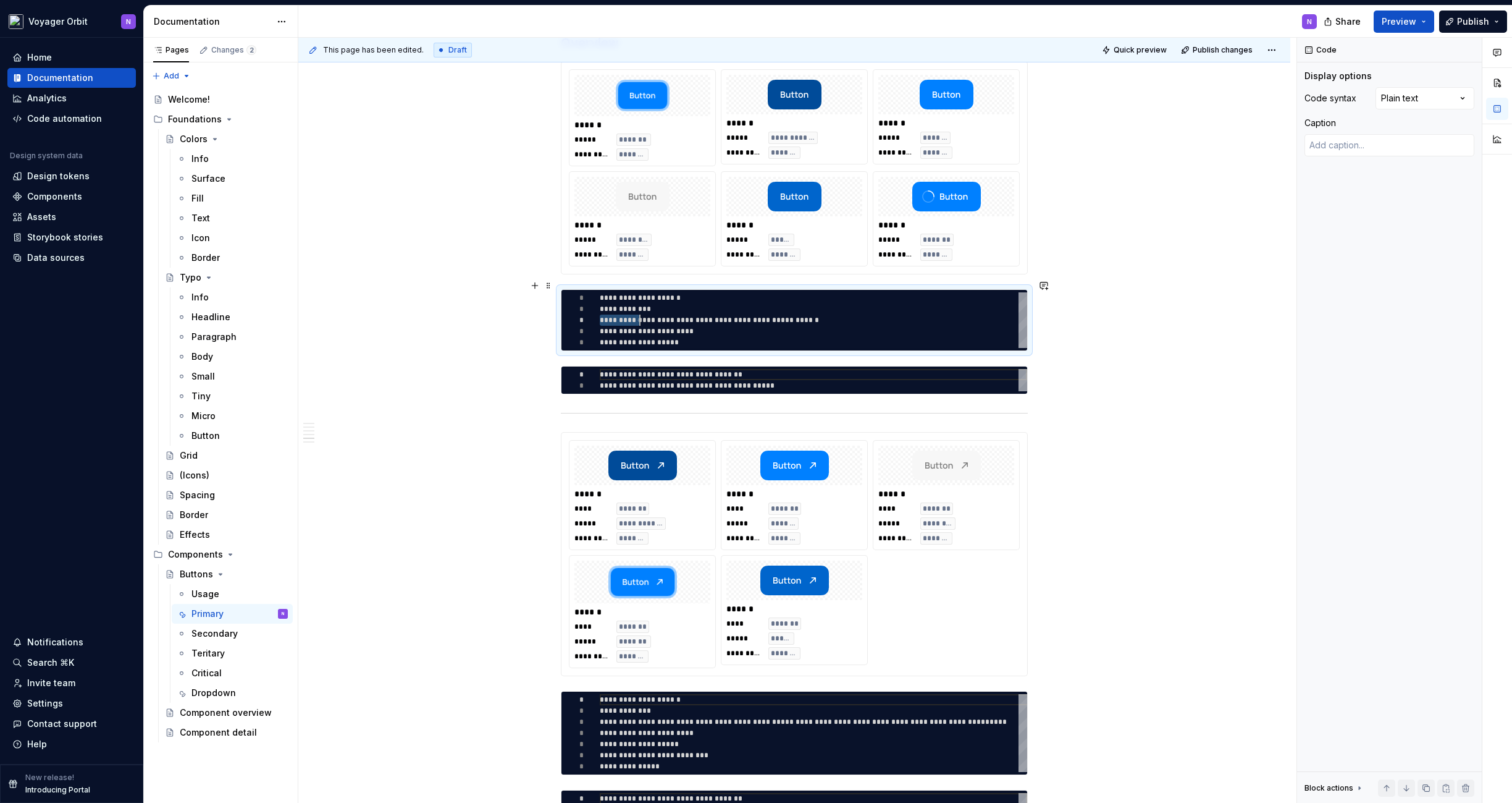
scroll to position [22, 40]
drag, startPoint x: 601, startPoint y: 311, endPoint x: 637, endPoint y: 312, distance: 36.0
click at [637, 312] on div "**********" at bounding box center [813, 320] width 428 height 56
click at [629, 308] on div "**********" at bounding box center [813, 320] width 428 height 56
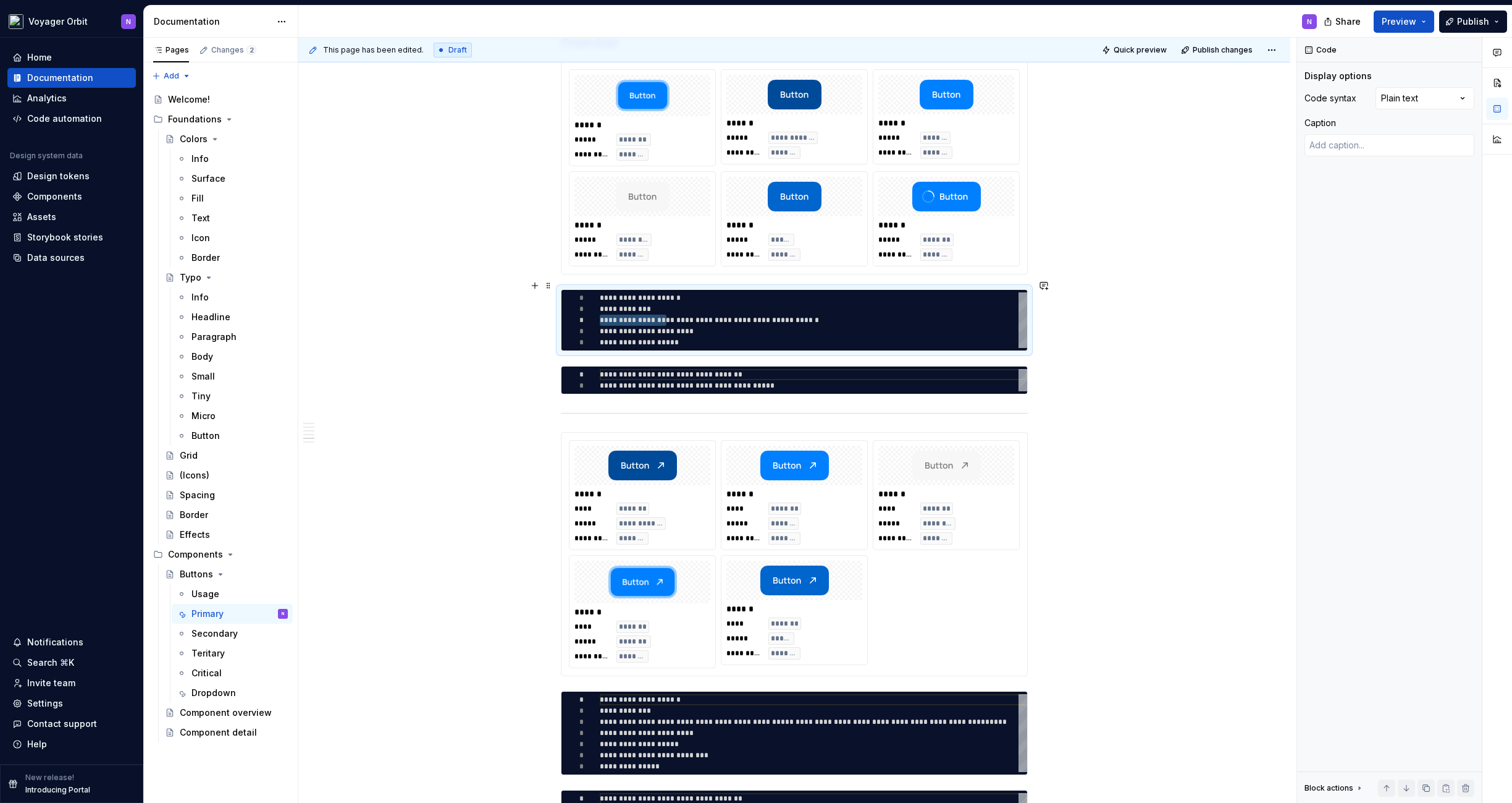
drag, startPoint x: 601, startPoint y: 311, endPoint x: 664, endPoint y: 313, distance: 63.0
click at [664, 313] on div "**********" at bounding box center [813, 320] width 428 height 56
click at [636, 309] on div "**********" at bounding box center [813, 320] width 428 height 56
drag, startPoint x: 601, startPoint y: 310, endPoint x: 870, endPoint y: 310, distance: 269.0
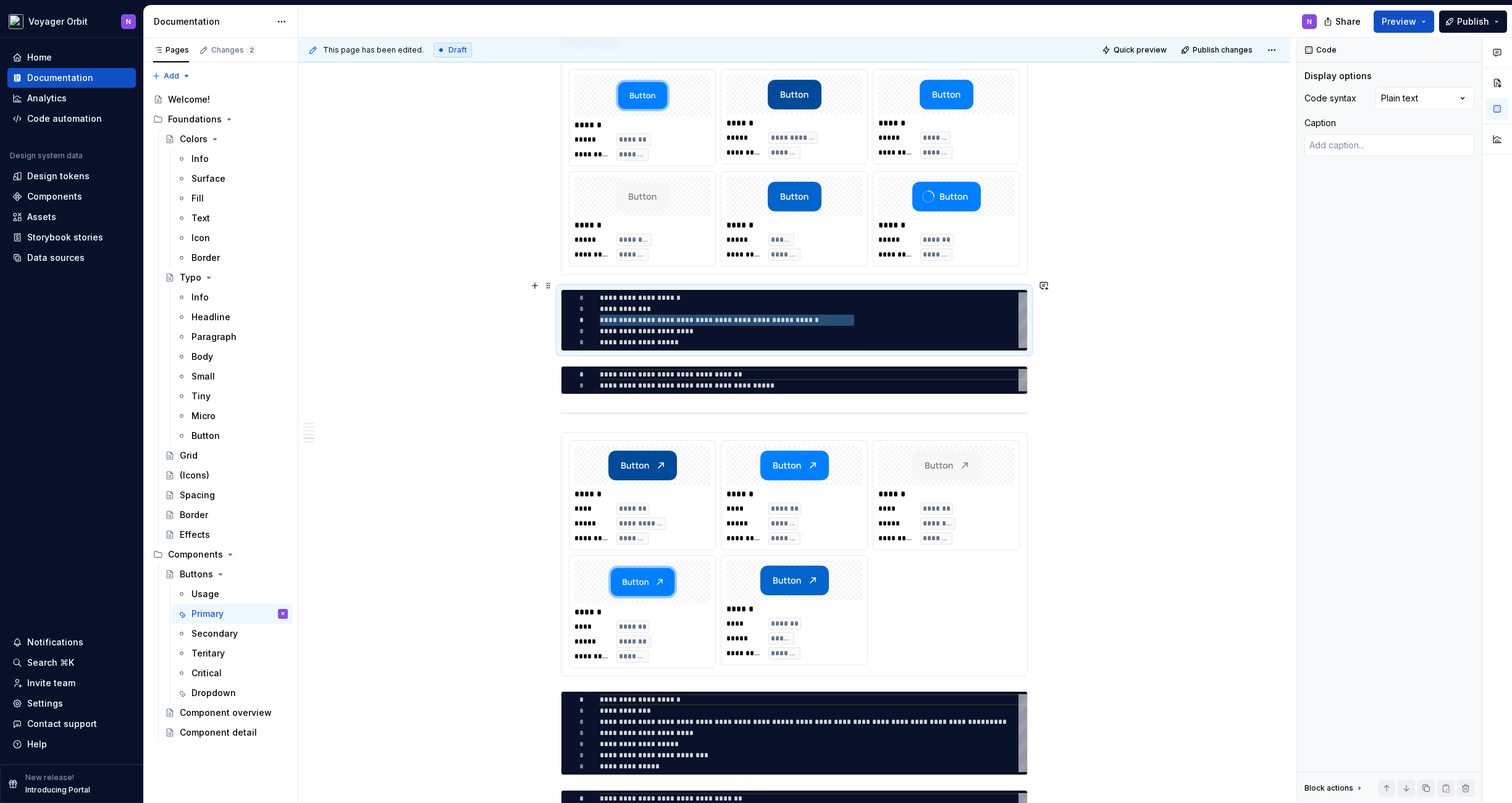
click at [870, 310] on div "**********" at bounding box center [813, 320] width 428 height 56
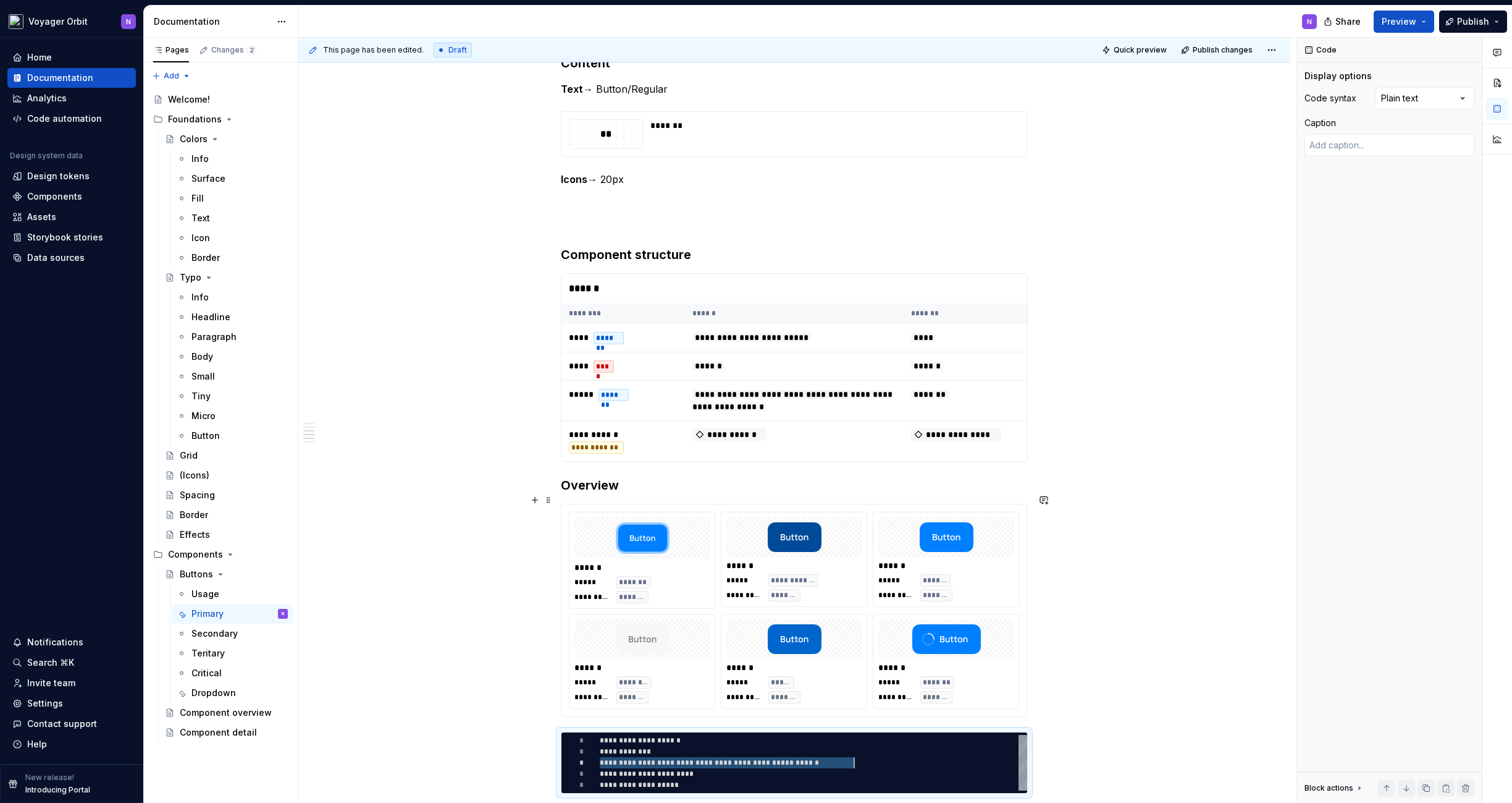
scroll to position [281, 0]
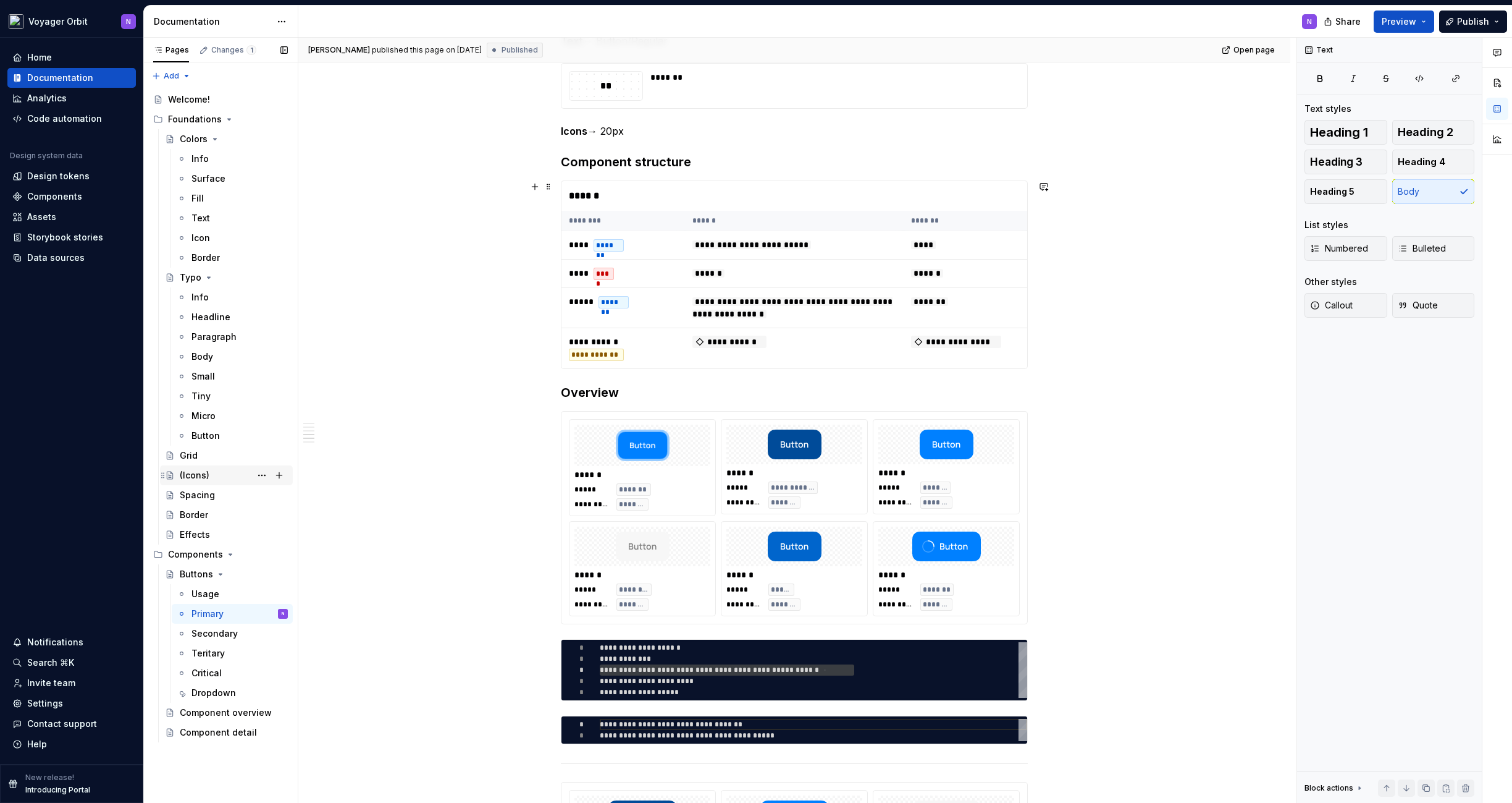
scroll to position [387, 0]
click at [201, 459] on div "Grid" at bounding box center [233, 455] width 108 height 18
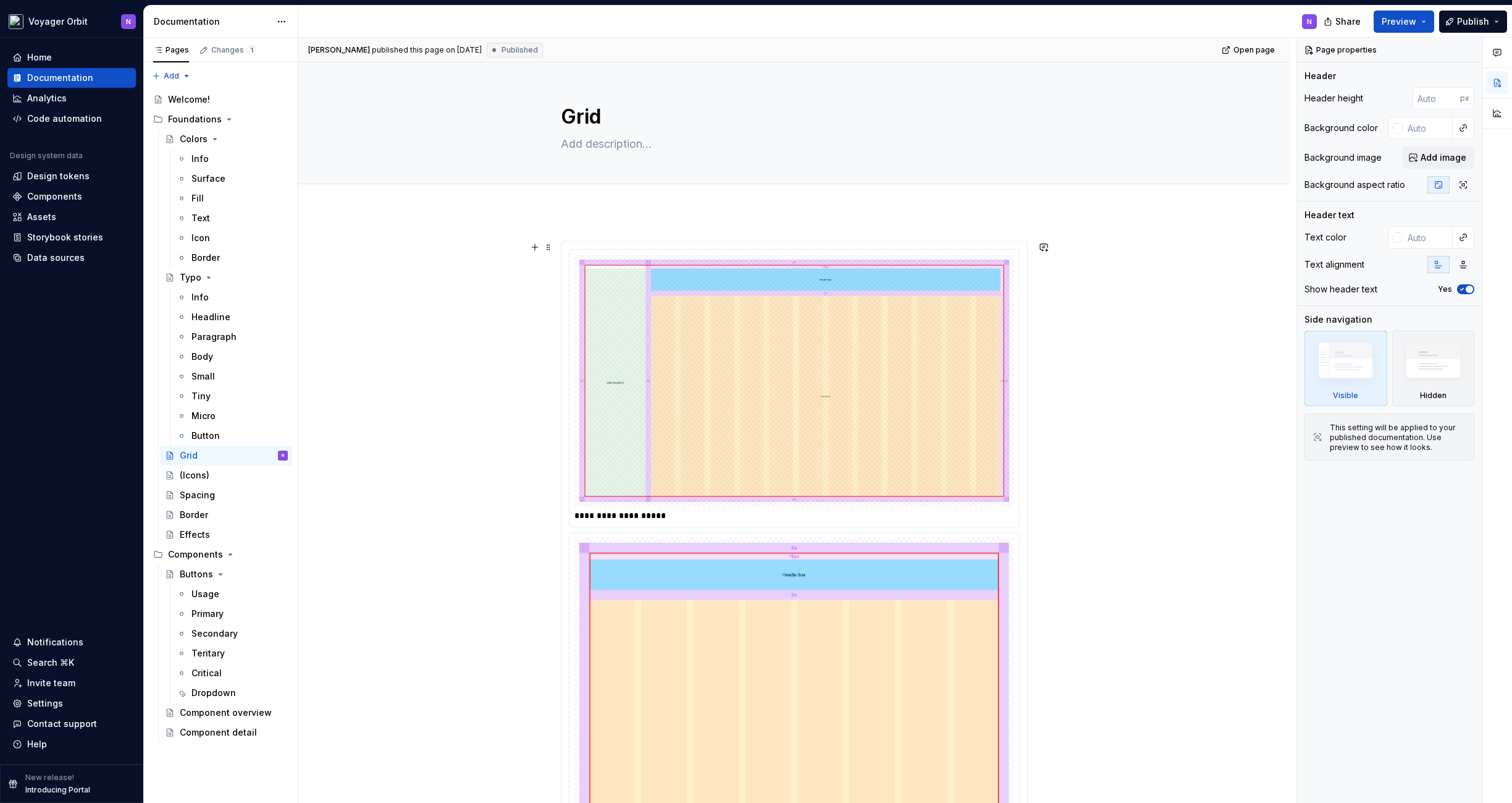
click at [665, 368] on img at bounding box center [794, 380] width 430 height 242
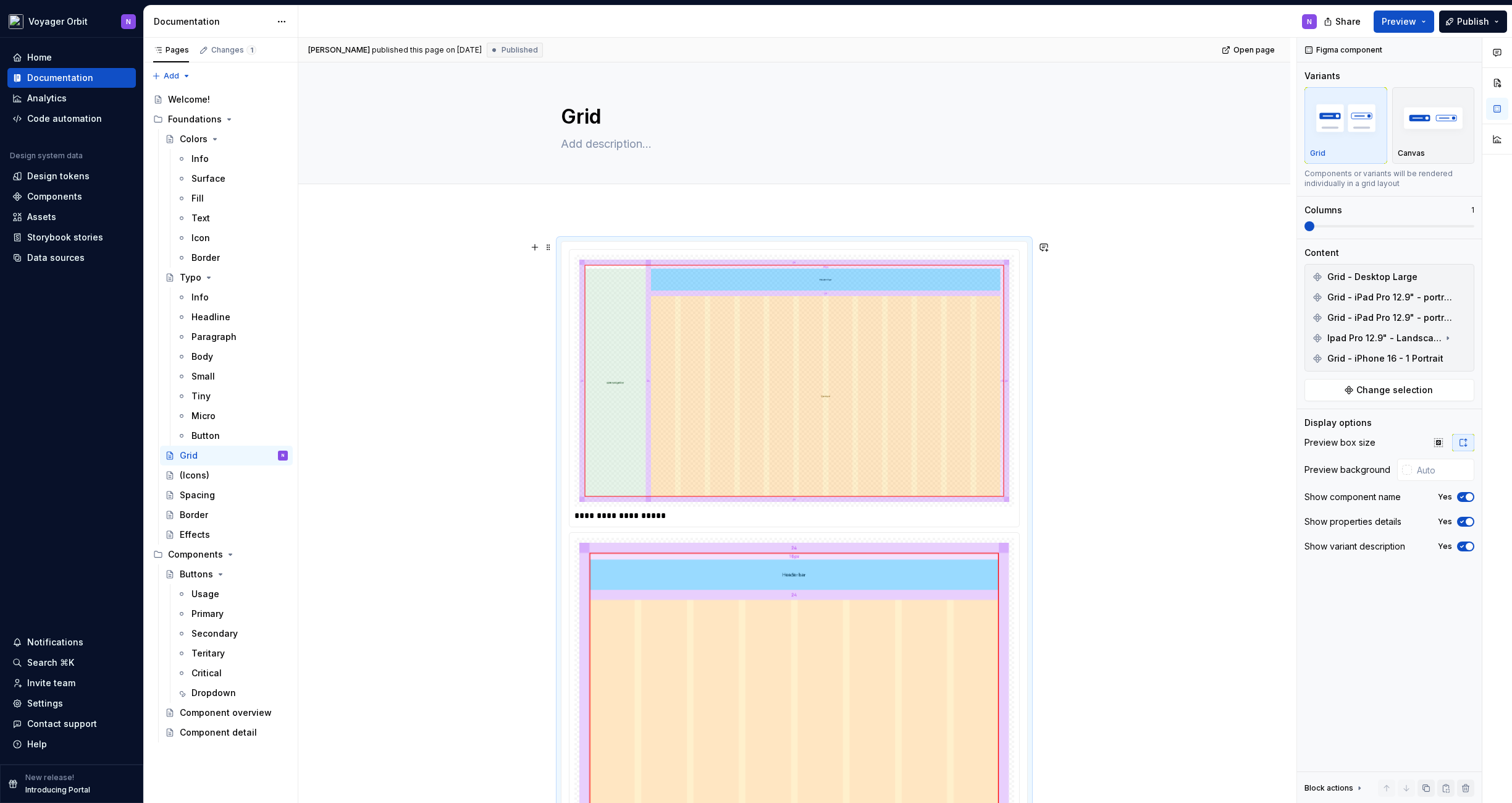
drag, startPoint x: 946, startPoint y: 341, endPoint x: 939, endPoint y: 342, distance: 7.1
click at [946, 341] on img at bounding box center [794, 380] width 430 height 242
click at [598, 448] on img at bounding box center [794, 380] width 430 height 242
click at [1230, 19] on span "Preview" at bounding box center [1399, 21] width 34 height 12
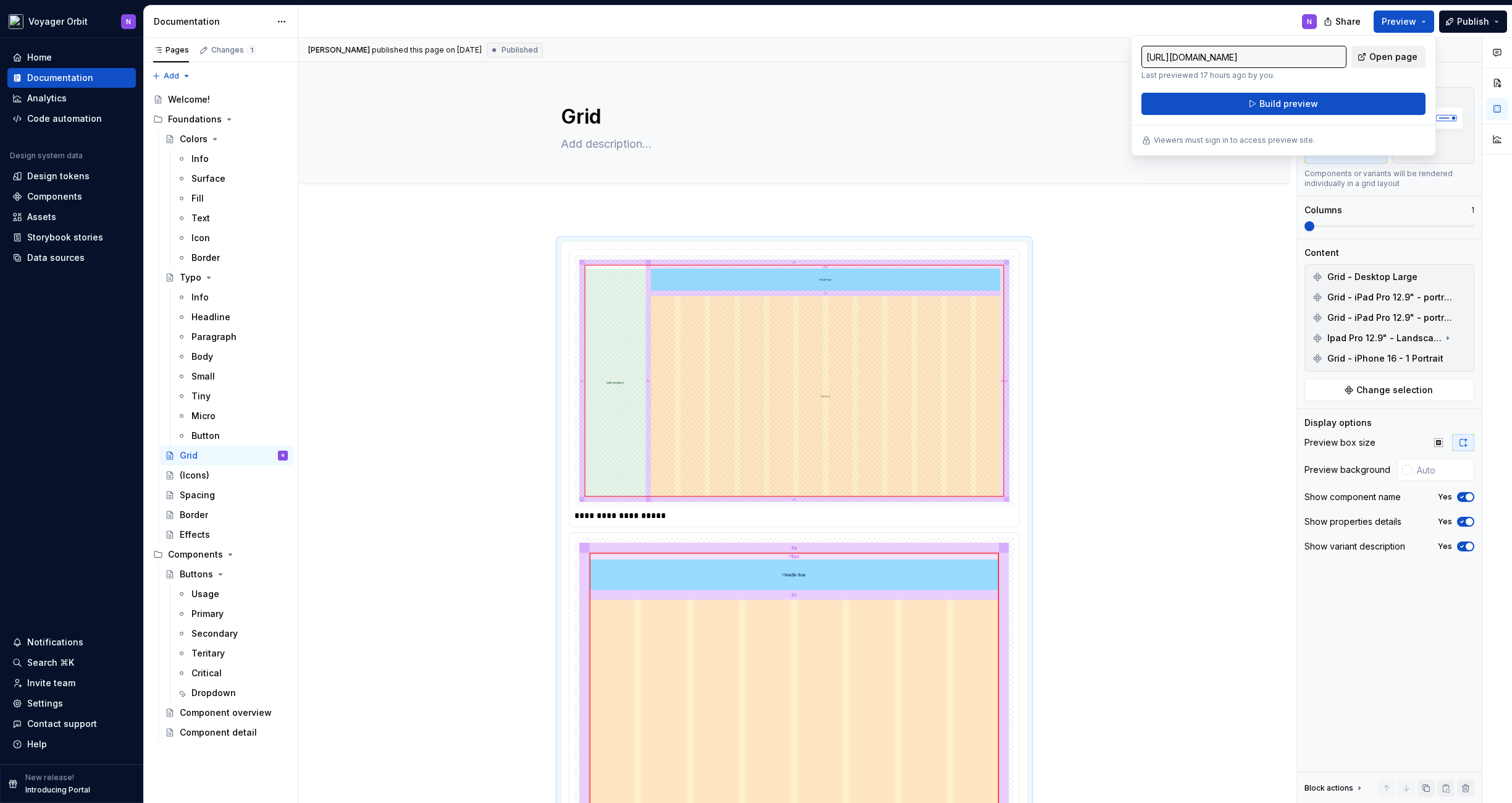
click at [1230, 53] on span "Open page" at bounding box center [1393, 57] width 48 height 12
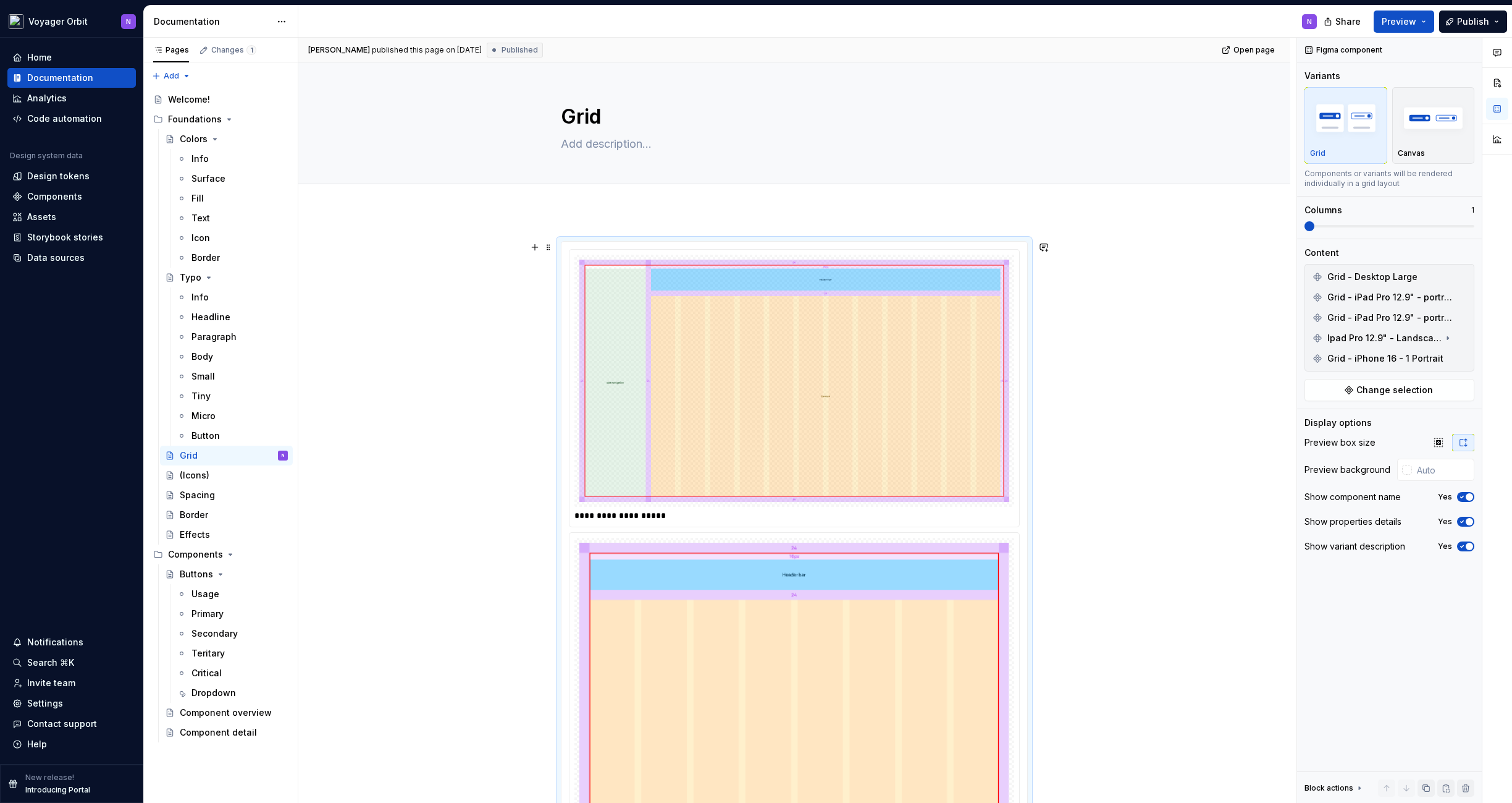
click at [777, 341] on img at bounding box center [794, 380] width 430 height 242
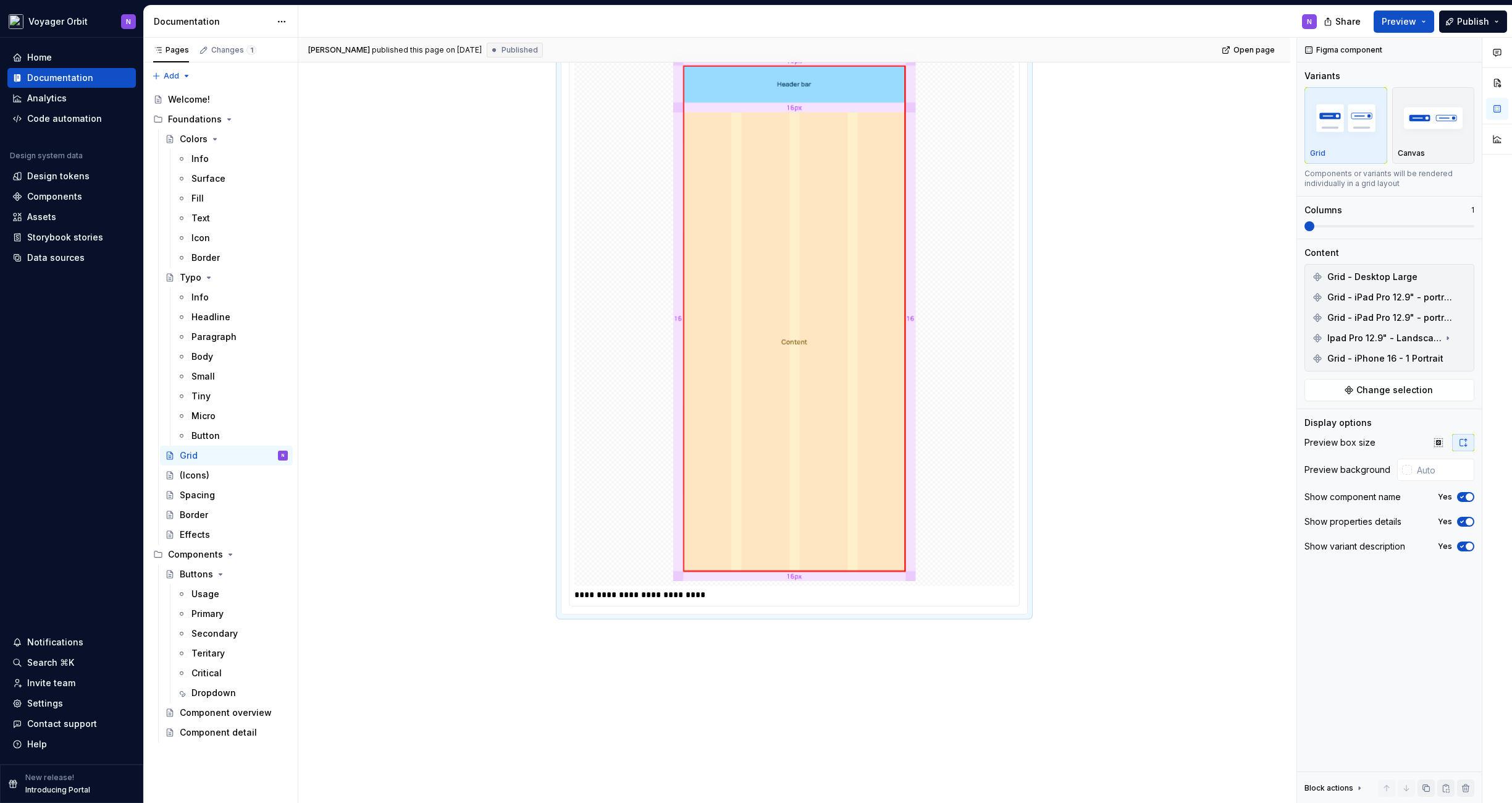
scroll to position [2145, 0]
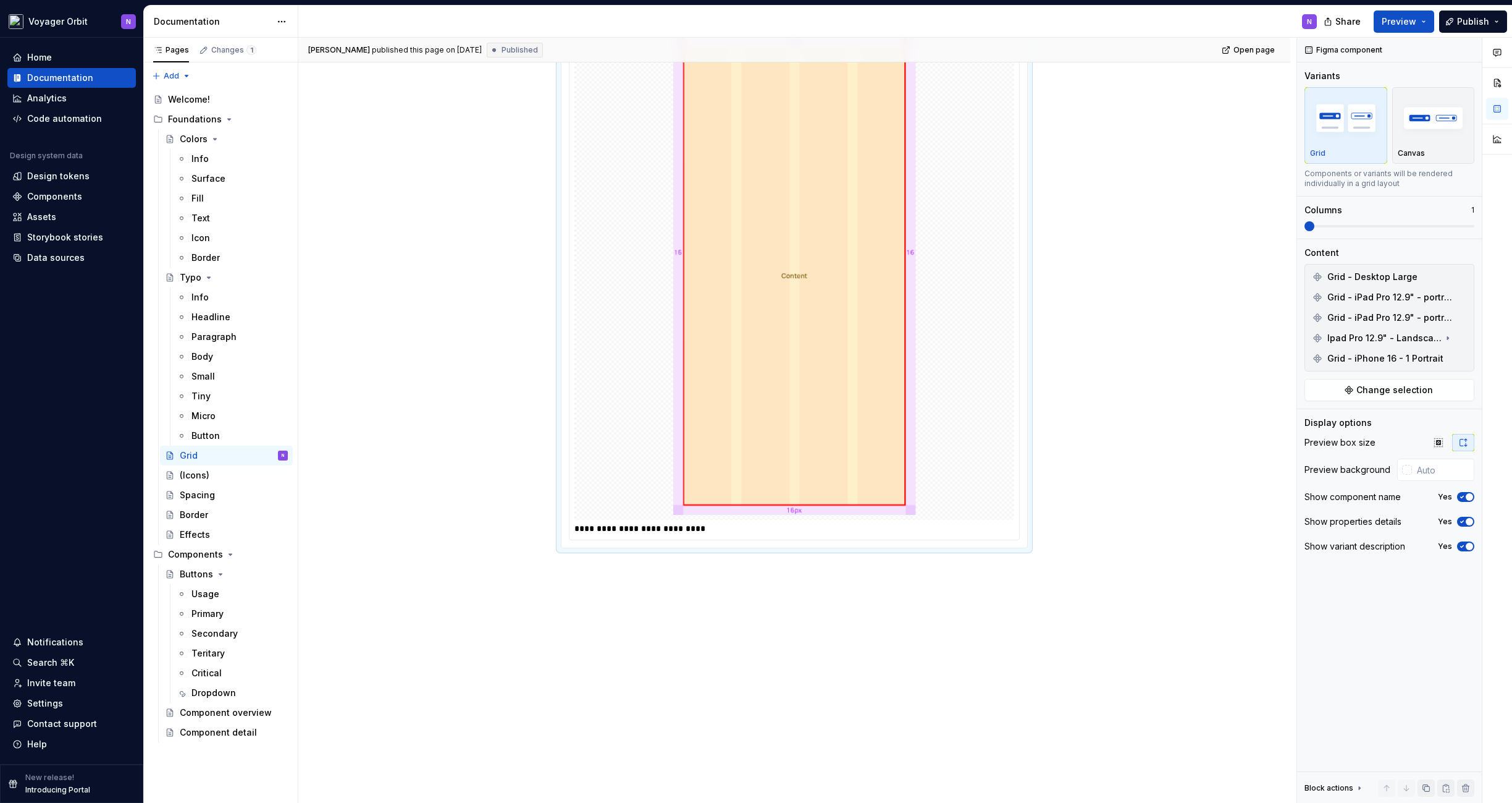
type textarea "*"
